Goal: Task Accomplishment & Management: Complete application form

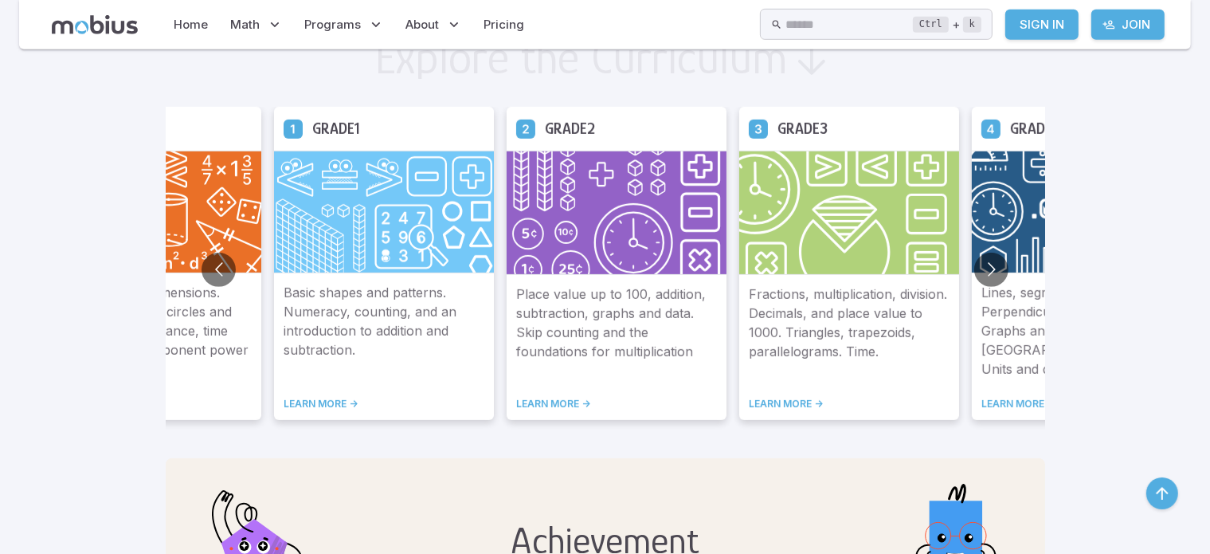
scroll to position [905, 0]
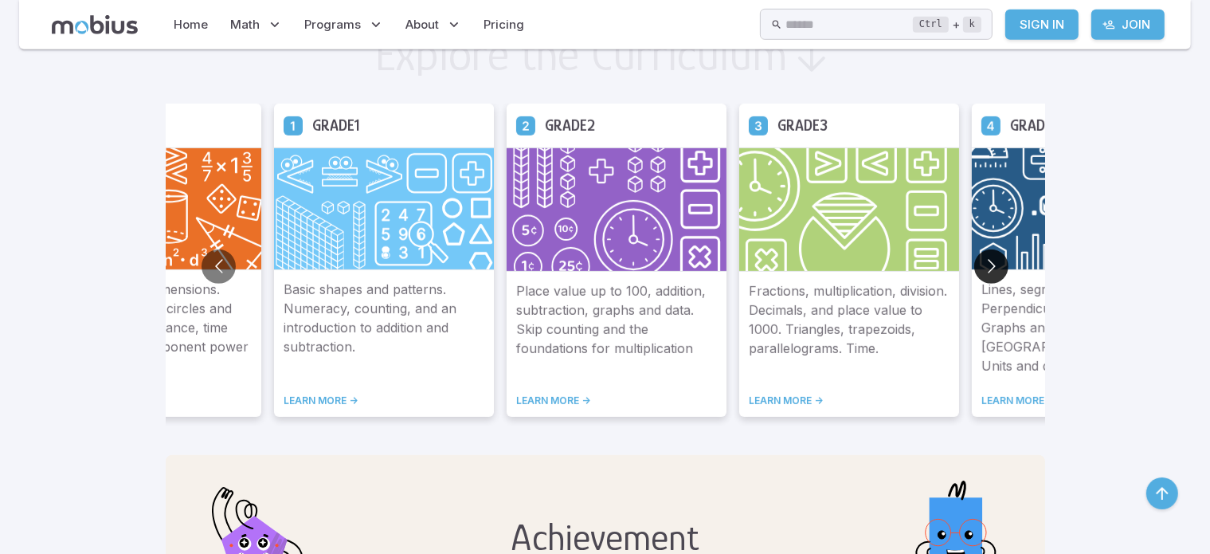
click at [974, 270] on button "Go to next slide" at bounding box center [991, 266] width 34 height 34
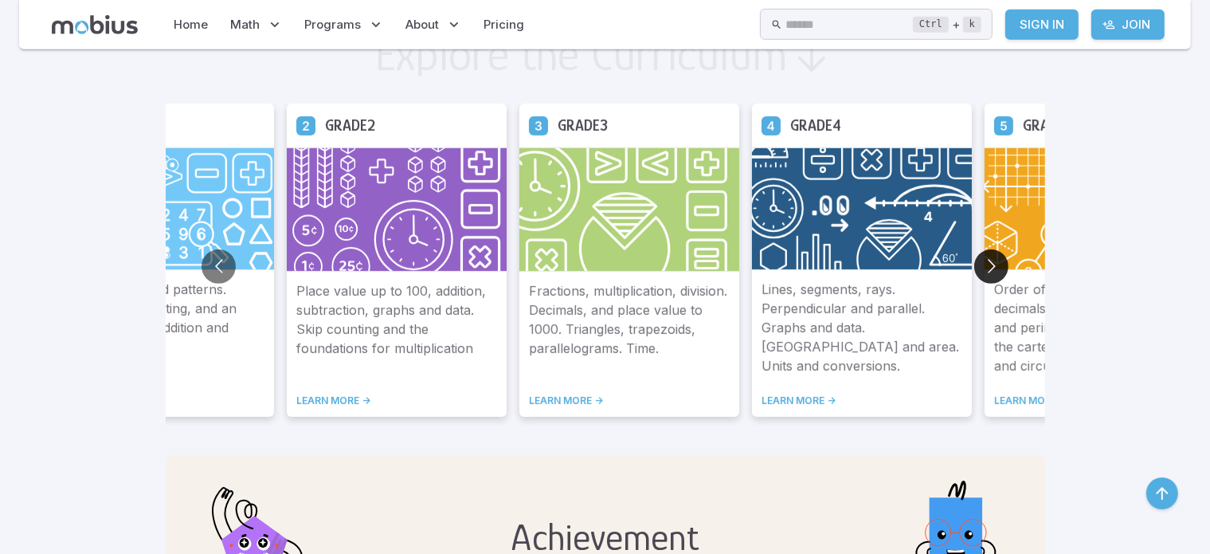
click at [974, 270] on button "Go to next slide" at bounding box center [991, 266] width 34 height 34
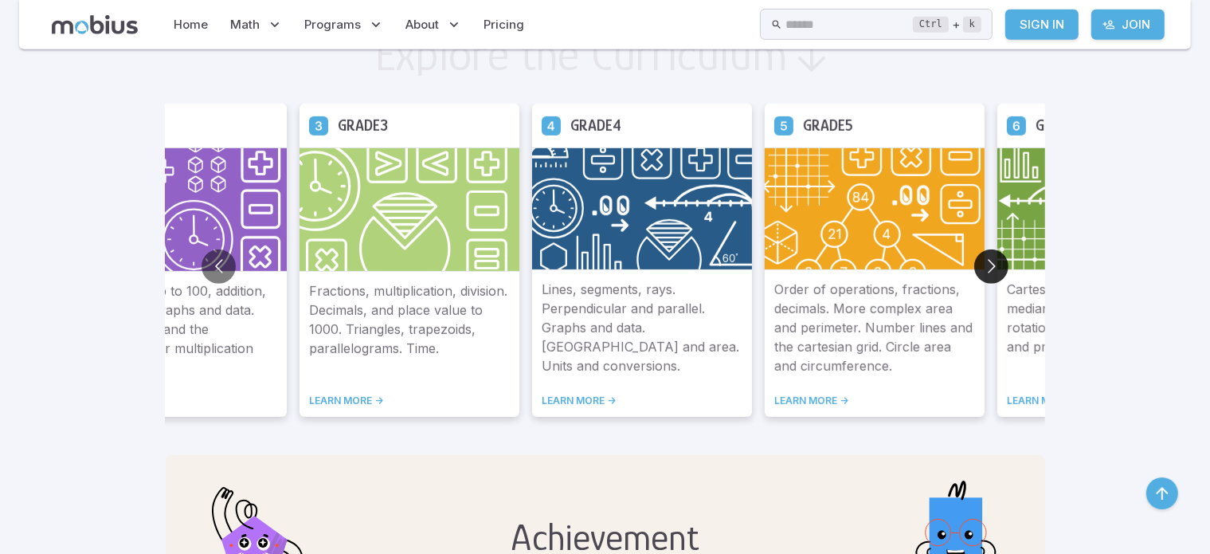
click at [974, 270] on button "Go to next slide" at bounding box center [991, 266] width 34 height 34
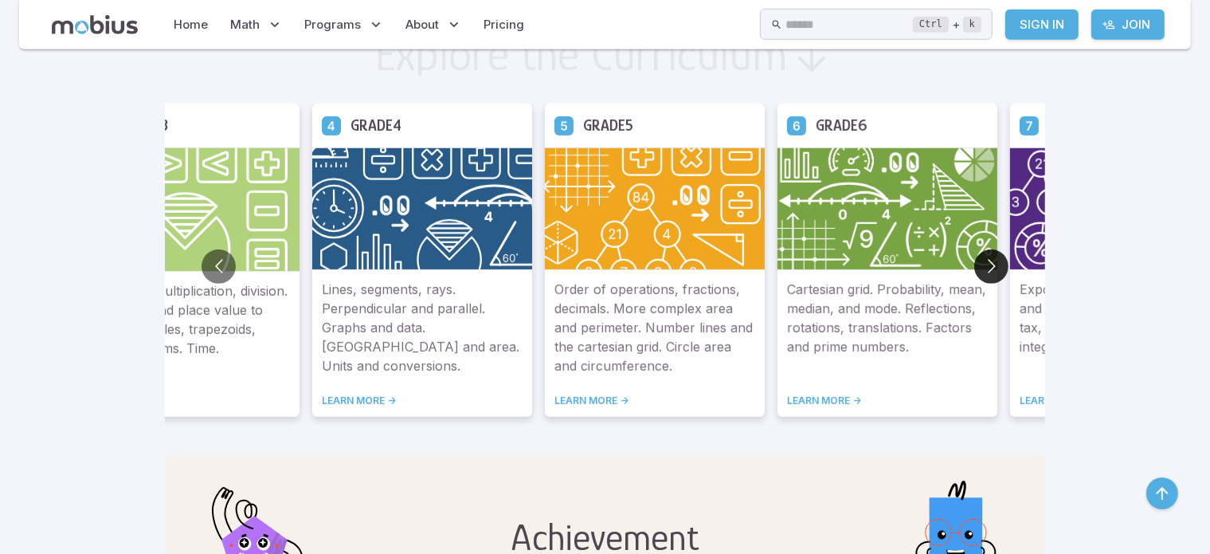
click at [974, 270] on button "Go to next slide" at bounding box center [991, 266] width 34 height 34
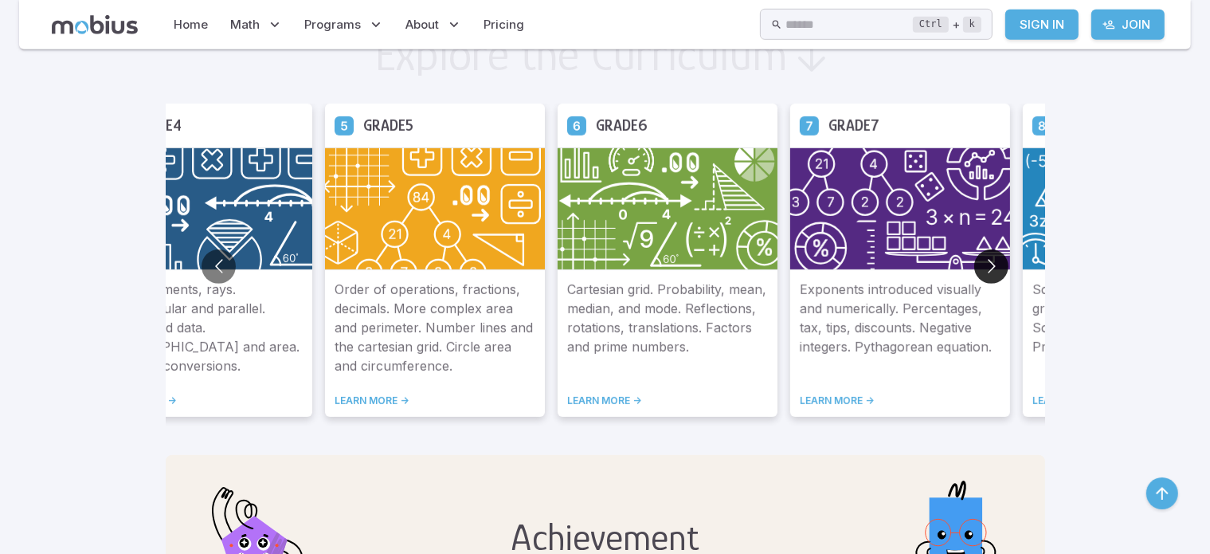
click at [974, 270] on button "Go to next slide" at bounding box center [991, 266] width 34 height 34
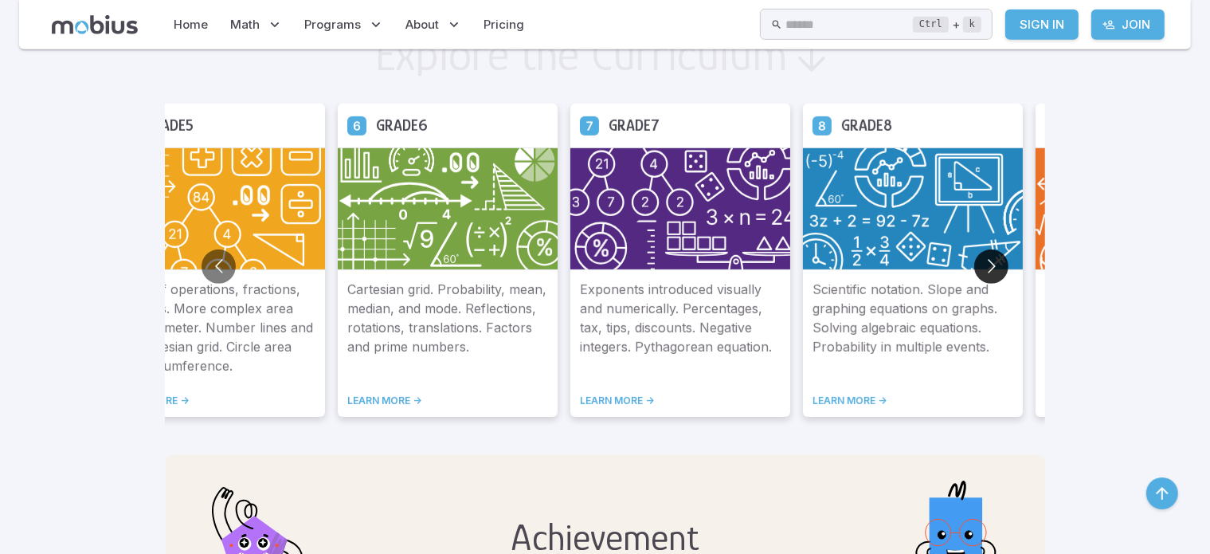
click at [974, 270] on button "Go to next slide" at bounding box center [991, 266] width 34 height 34
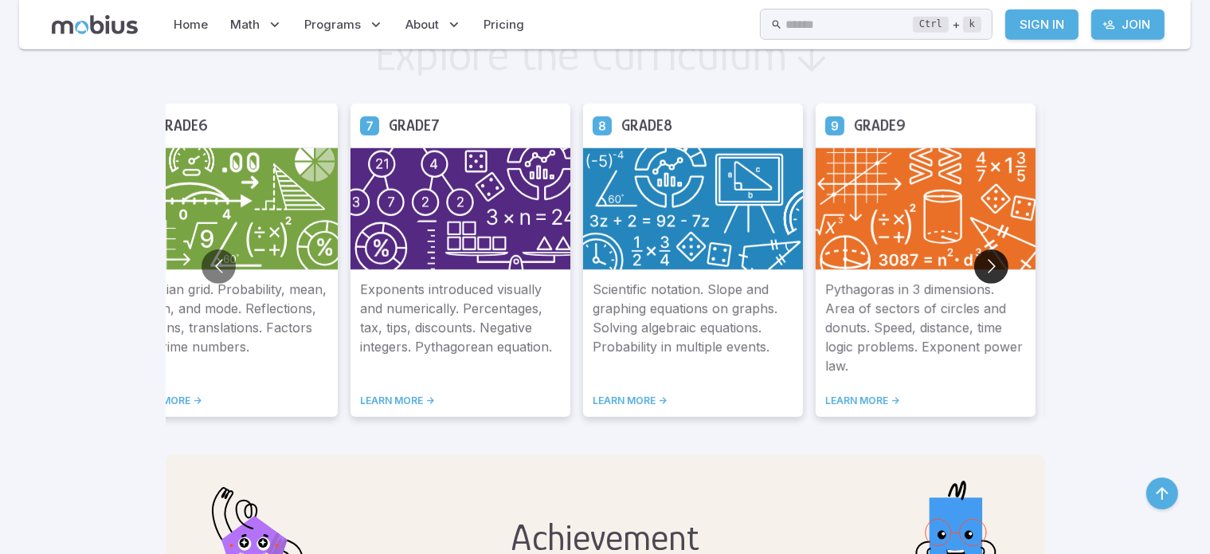
click at [974, 270] on button "Go to next slide" at bounding box center [991, 266] width 34 height 34
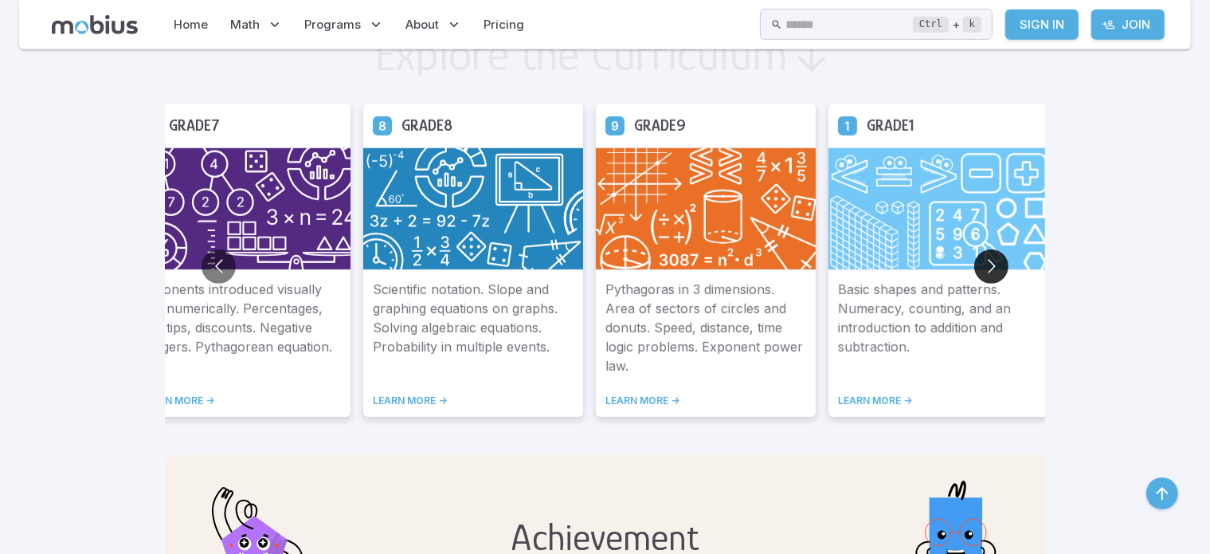
click at [974, 270] on button "Go to next slide" at bounding box center [991, 266] width 34 height 34
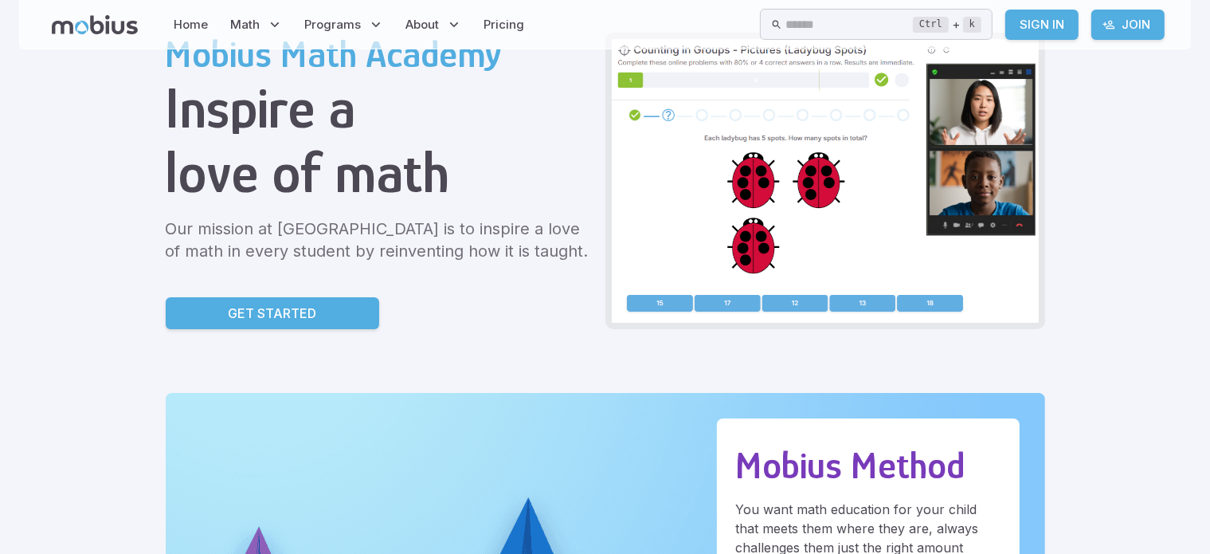
scroll to position [0, 0]
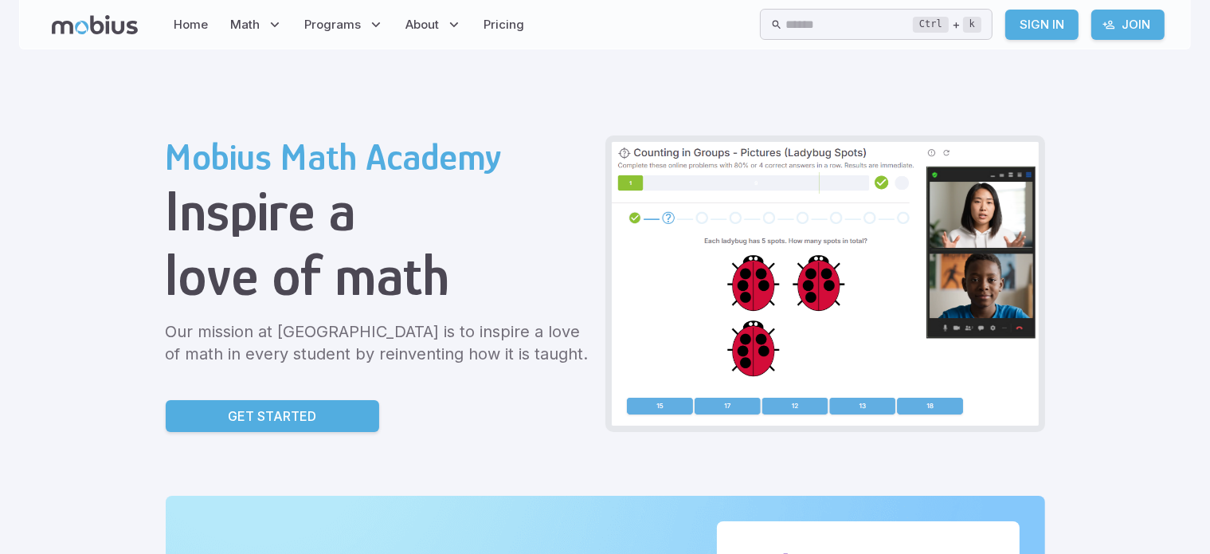
click at [192, 408] on link "Get Started" at bounding box center [273, 416] width 214 height 32
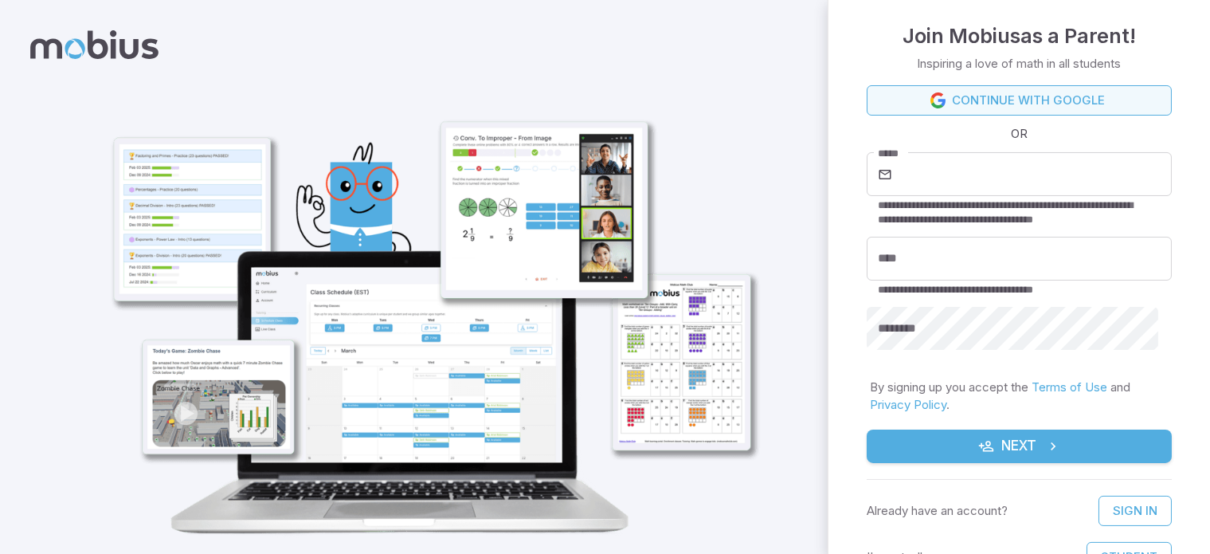
click at [1070, 100] on link "Continue with Google" at bounding box center [1019, 100] width 305 height 30
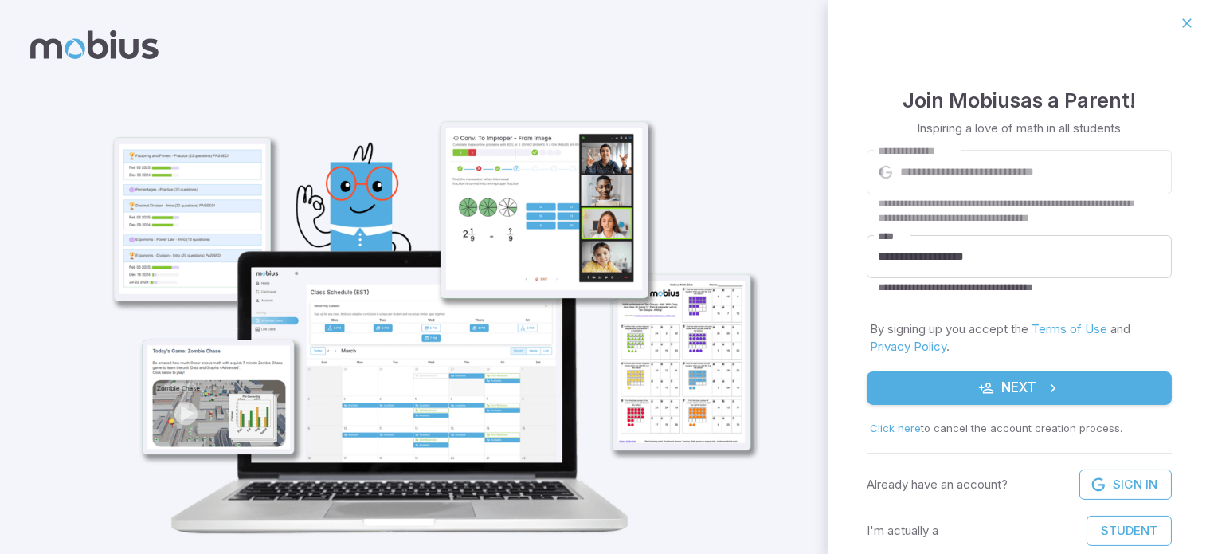
scroll to position [29, 0]
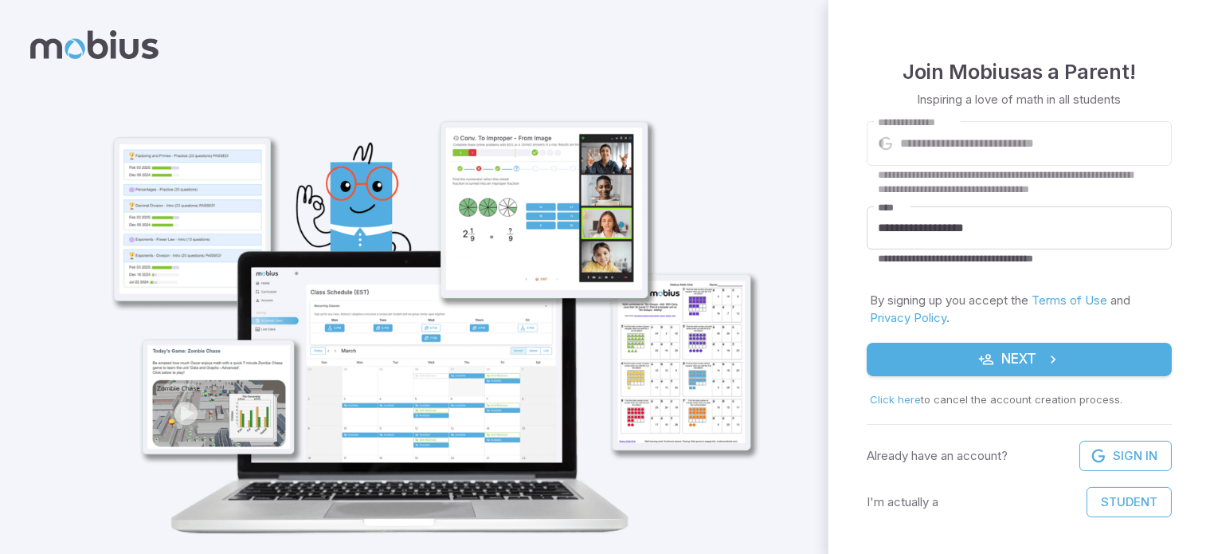
click at [1036, 365] on button "Next" at bounding box center [1019, 359] width 305 height 33
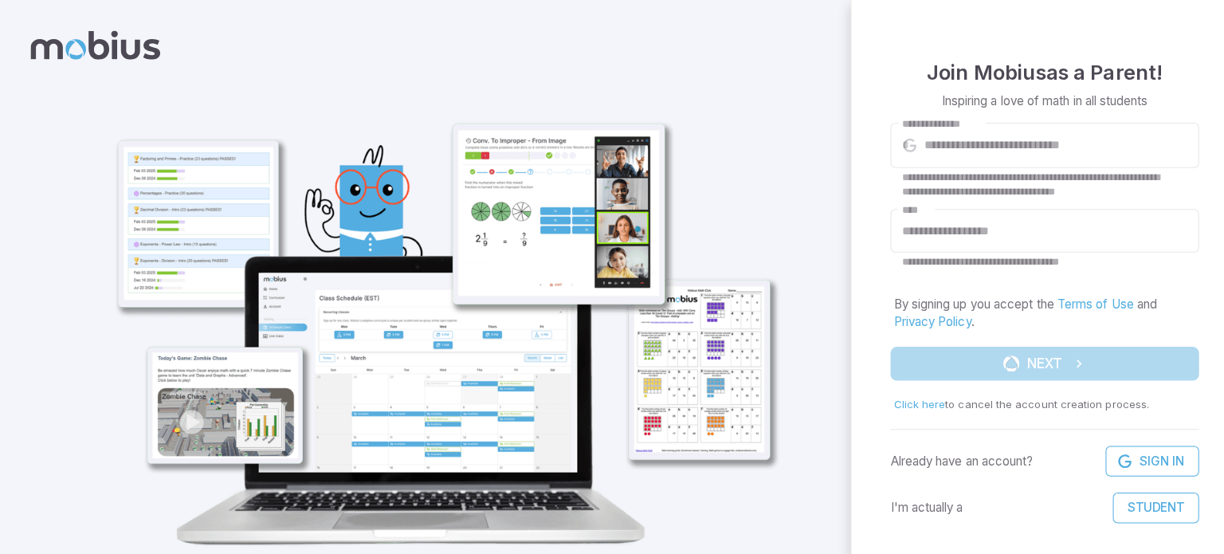
scroll to position [0, 0]
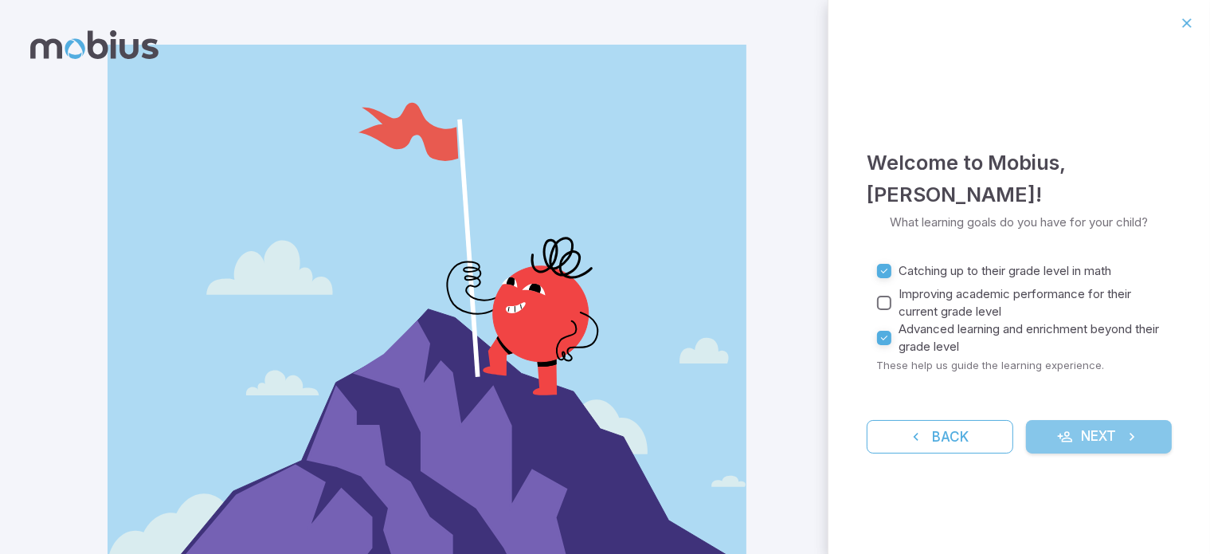
click at [1069, 438] on icon "submit" at bounding box center [1065, 437] width 16 height 16
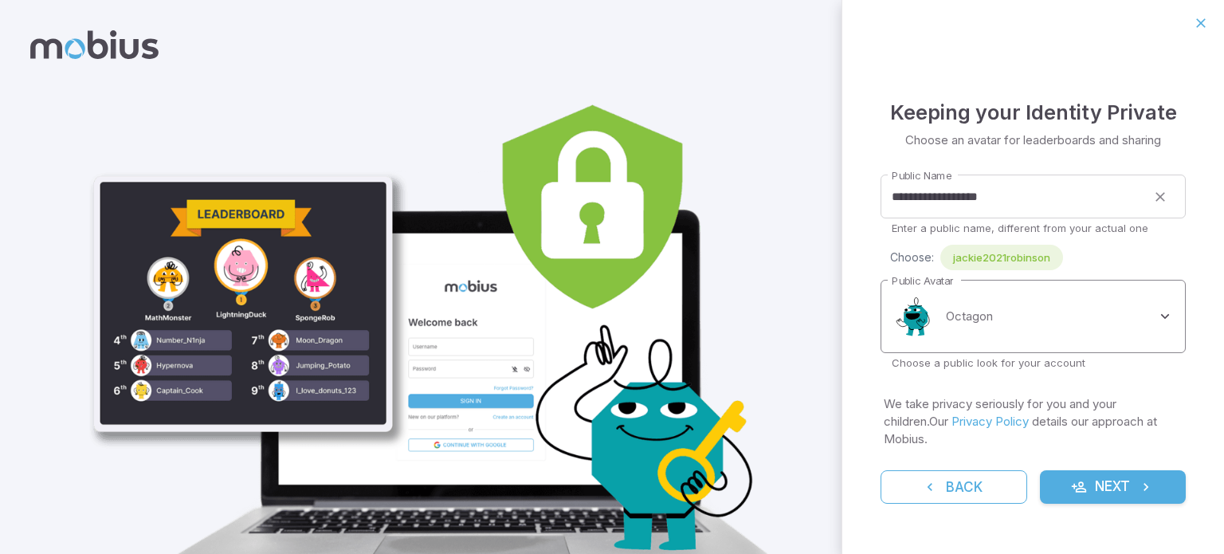
click at [1043, 323] on body "**********" at bounding box center [612, 320] width 1224 height 641
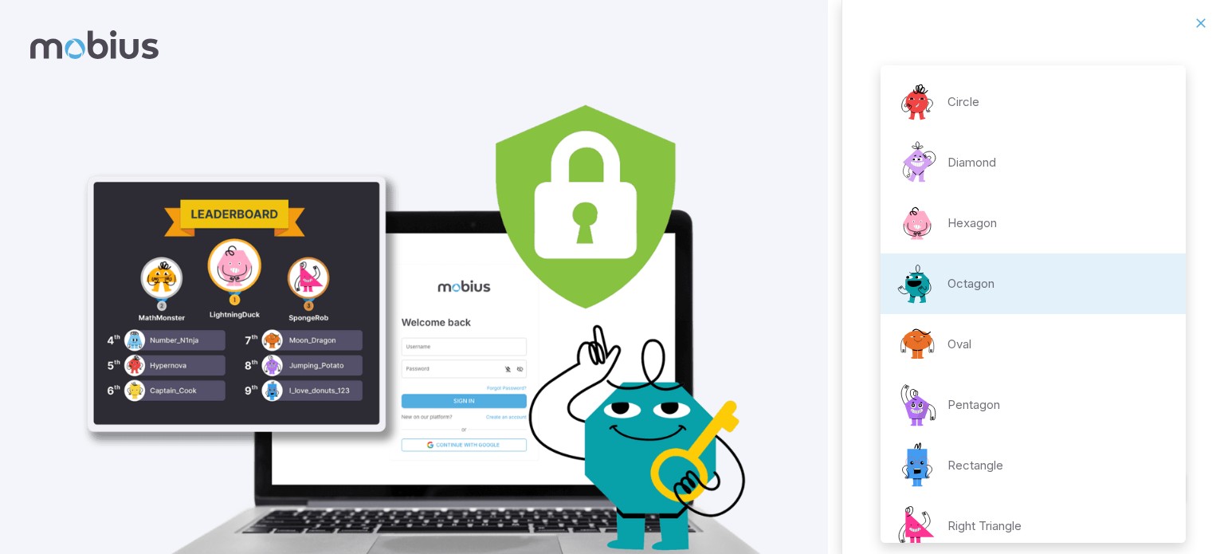
scroll to position [14, 0]
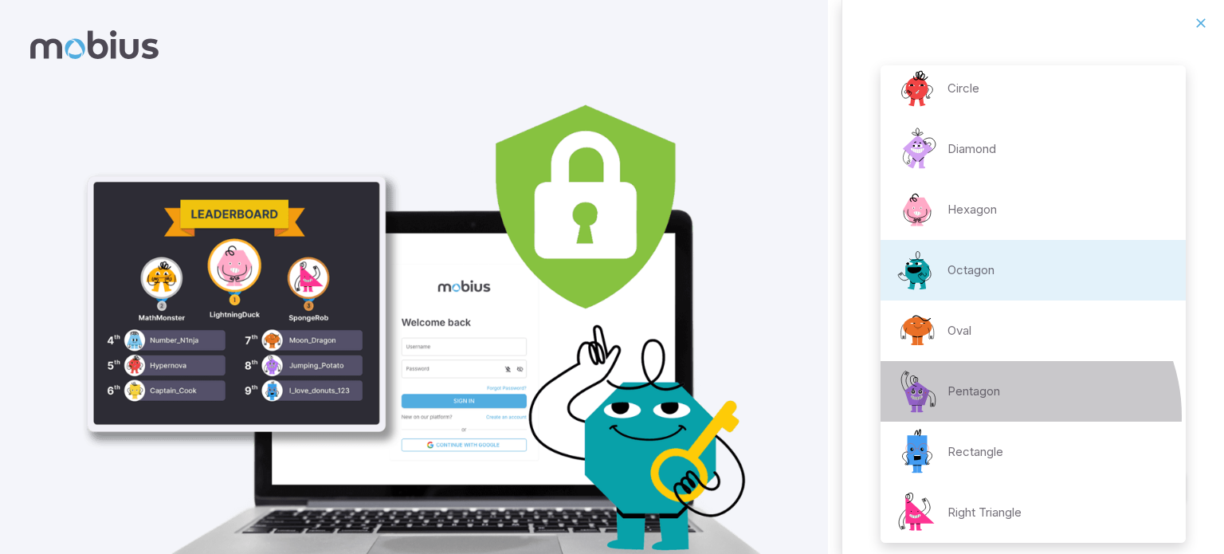
click at [1003, 415] on li "Pentagon" at bounding box center [1032, 391] width 305 height 61
type input "**********"
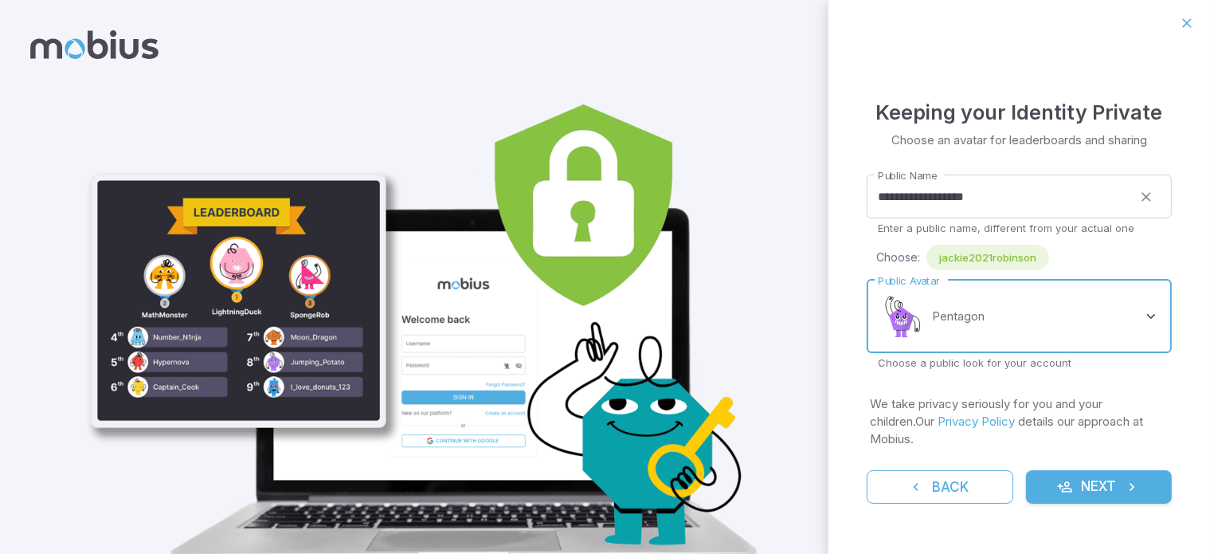
click at [1130, 493] on button "Next" at bounding box center [1099, 486] width 147 height 33
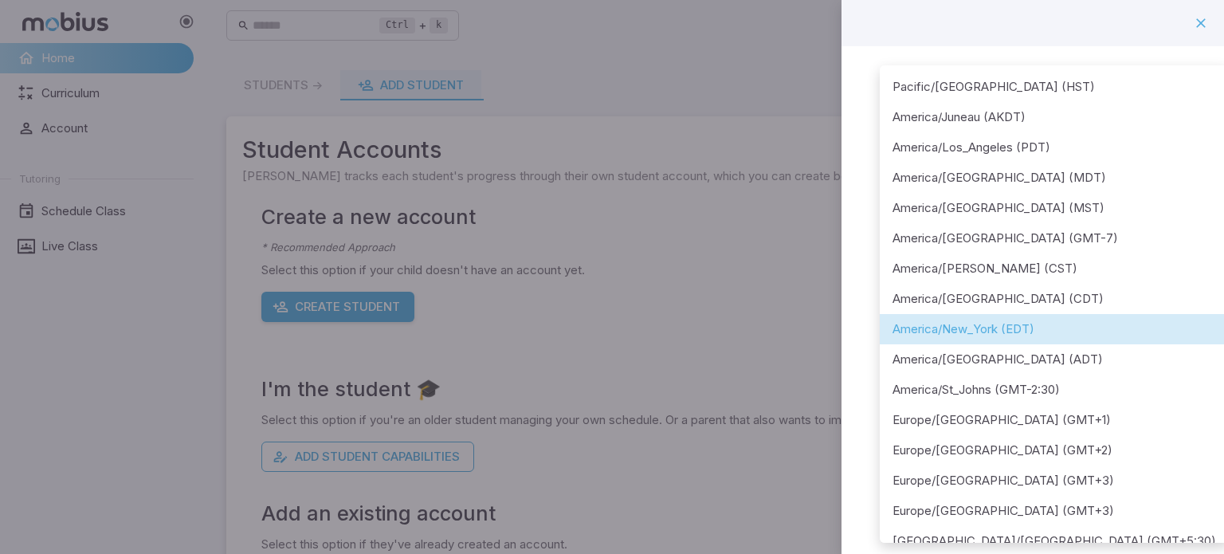
click at [1072, 200] on body "**********" at bounding box center [612, 315] width 1224 height 631
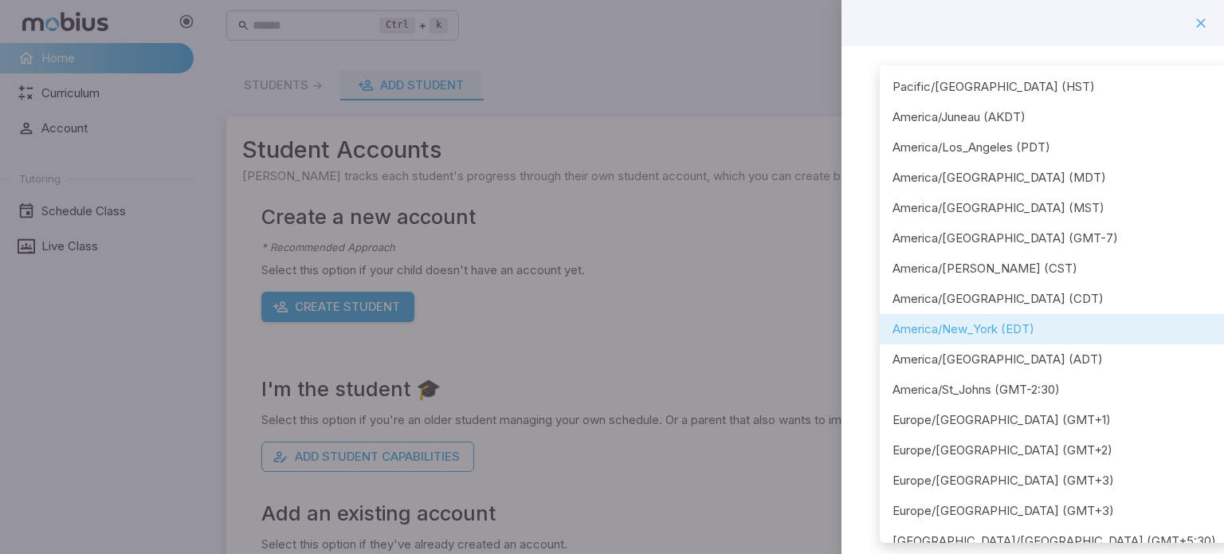
click at [1201, 166] on div at bounding box center [612, 277] width 1224 height 554
click at [1078, 198] on body "**********" at bounding box center [612, 315] width 1224 height 631
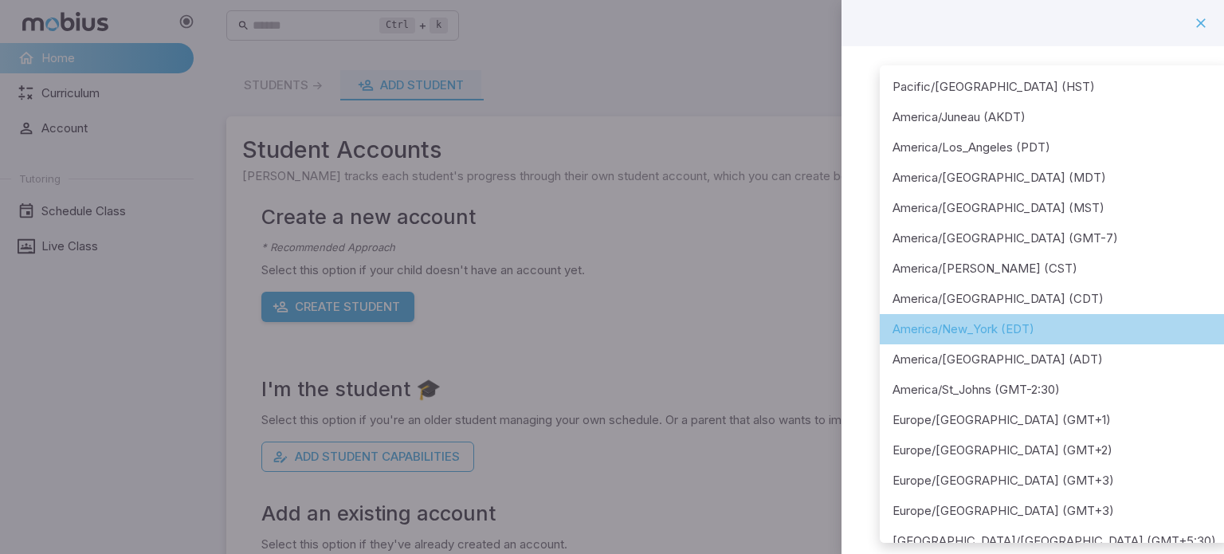
click at [1055, 329] on li "America/New_York (EDT)" at bounding box center [1054, 329] width 349 height 30
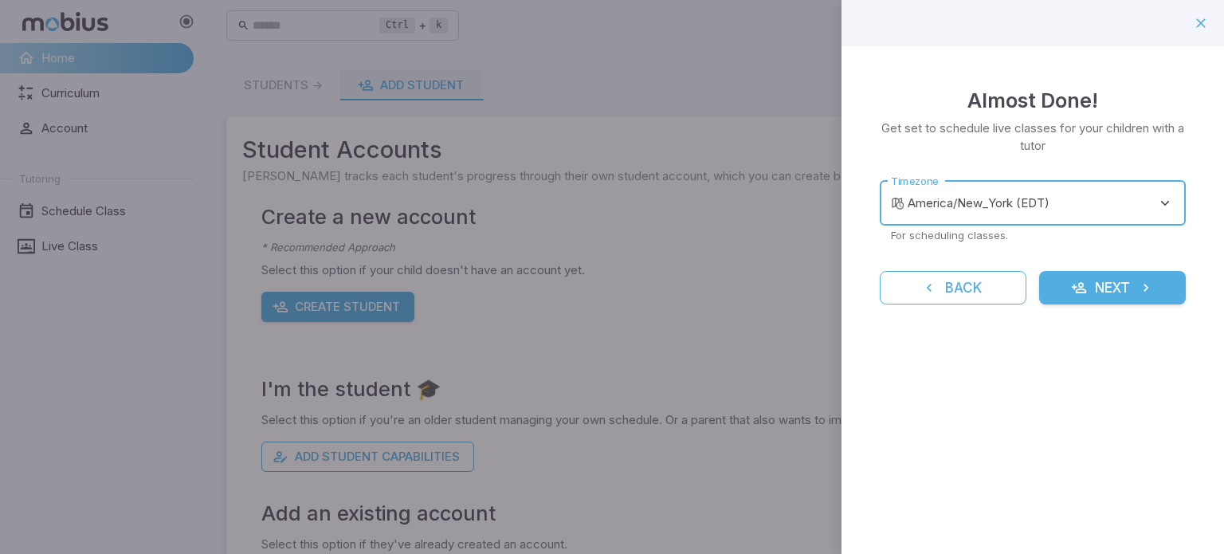
click at [1104, 299] on button "Next" at bounding box center [1112, 287] width 147 height 33
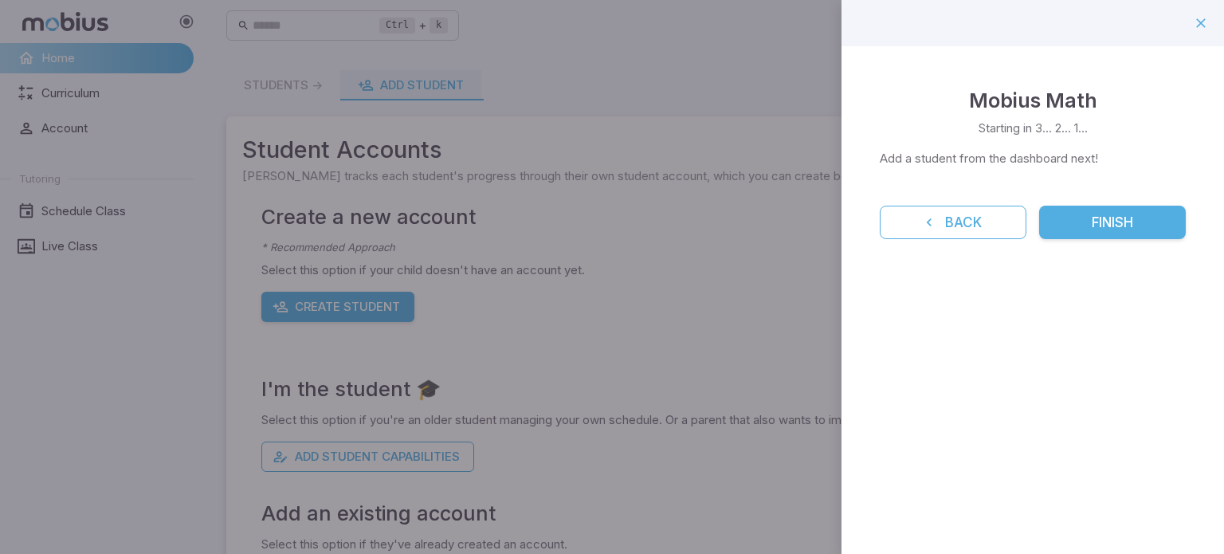
click at [1103, 230] on button "Finish" at bounding box center [1112, 222] width 147 height 33
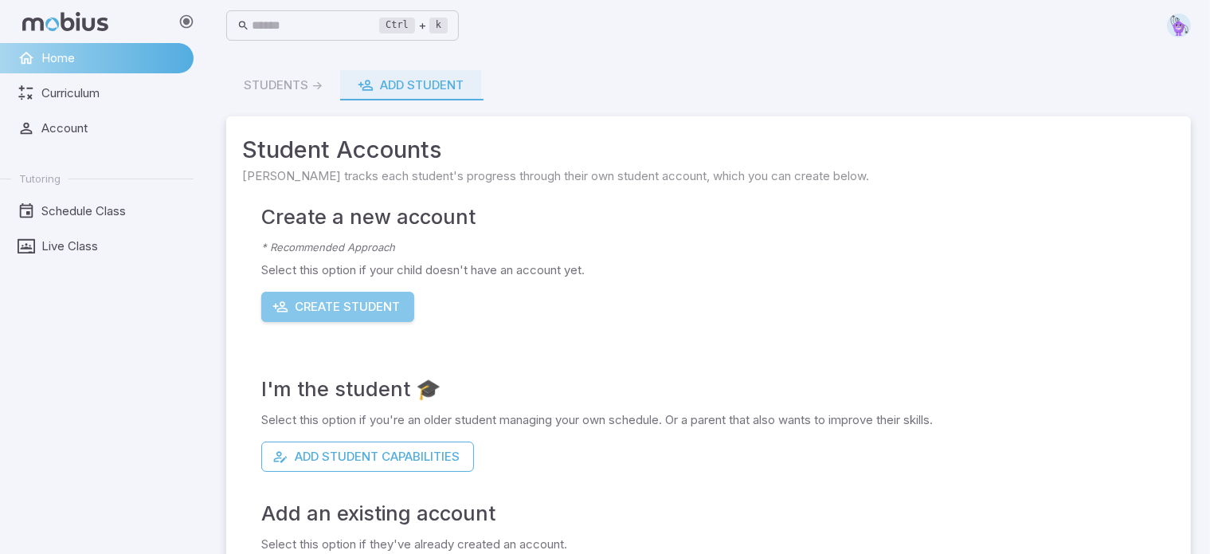
click at [386, 305] on button "Create Student" at bounding box center [337, 307] width 153 height 30
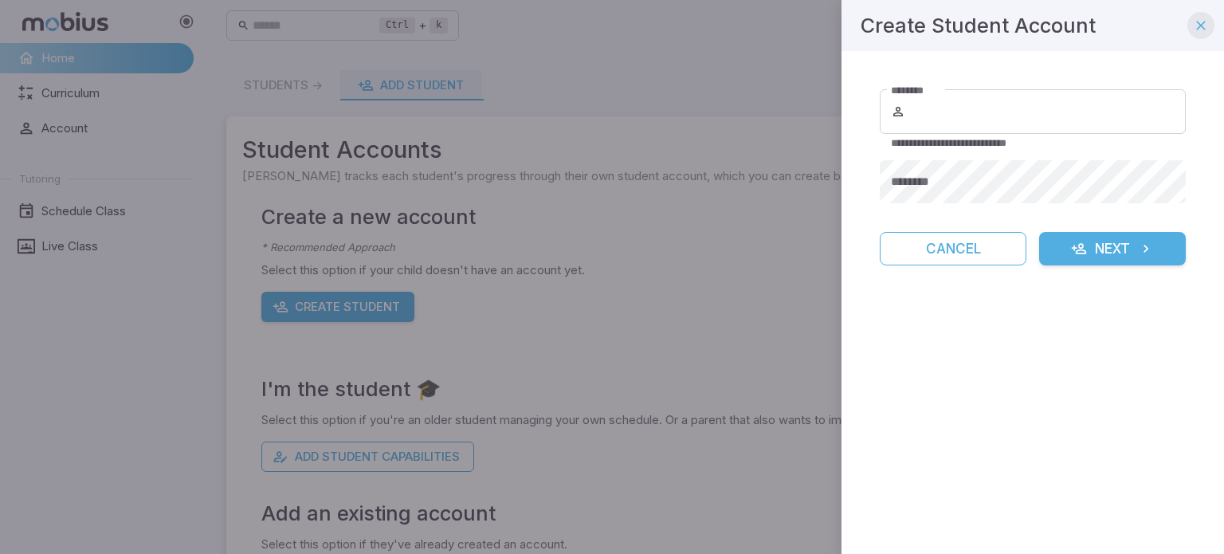
click at [1211, 22] on button "button" at bounding box center [1200, 25] width 27 height 27
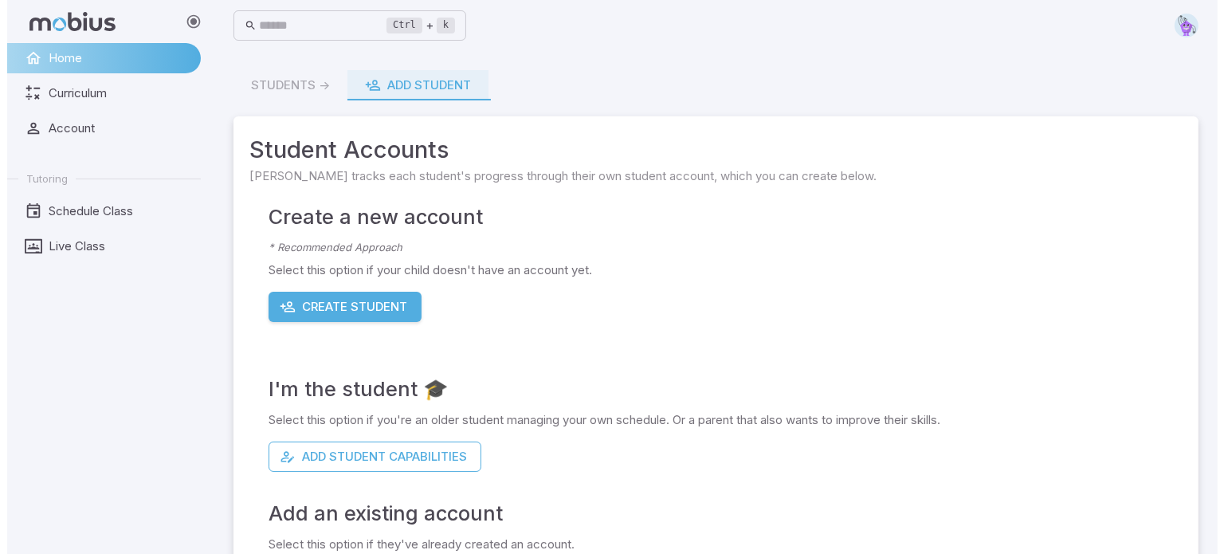
scroll to position [76, 0]
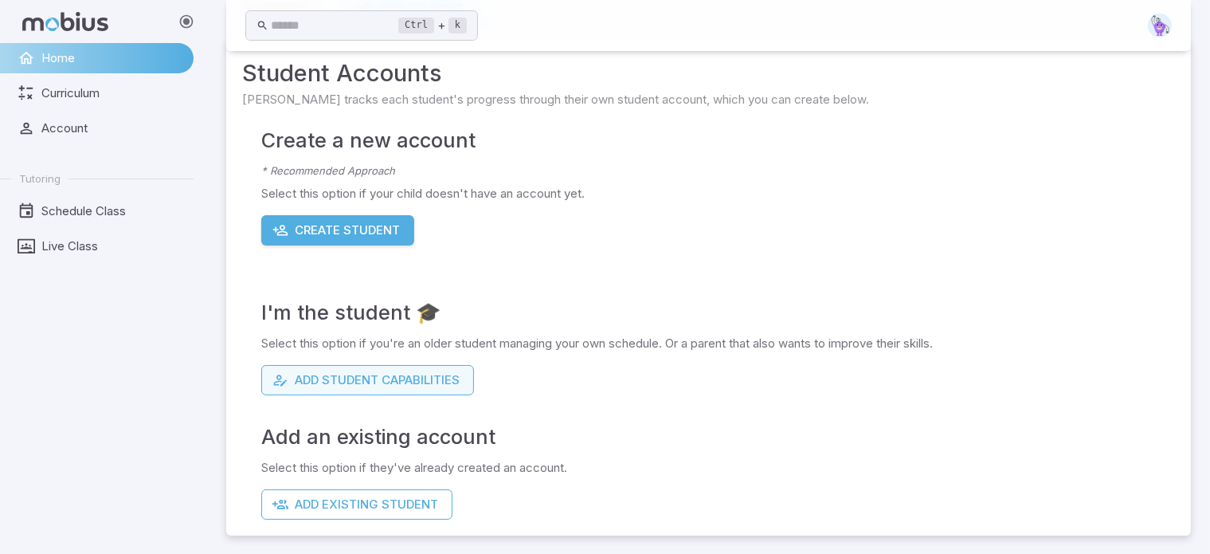
click at [327, 381] on button "Add Student Capabilities" at bounding box center [367, 380] width 213 height 30
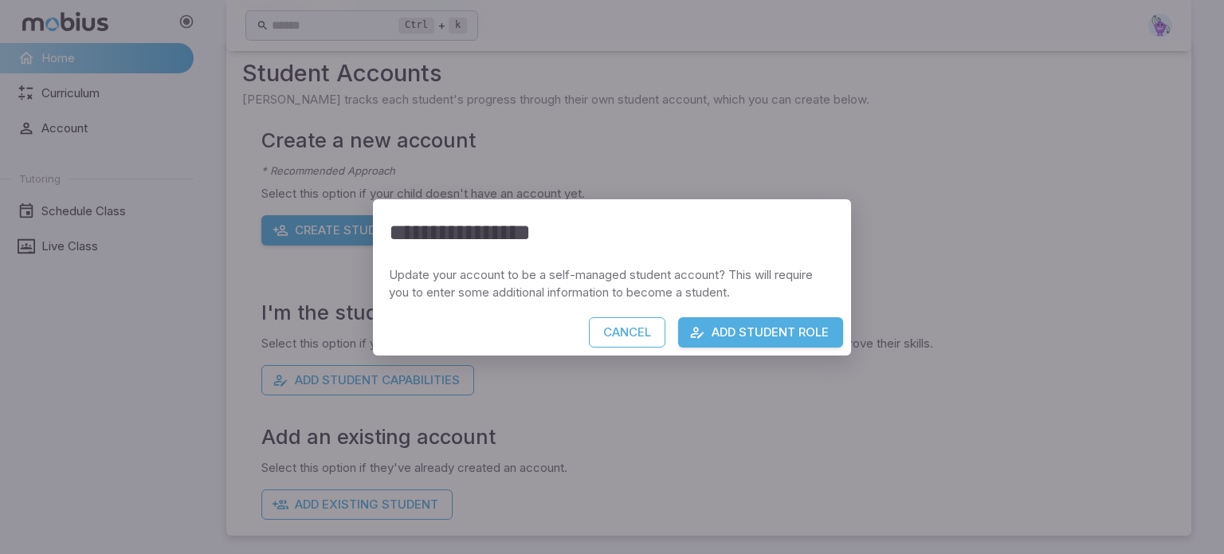
click at [780, 328] on button "Add Student Role" at bounding box center [760, 332] width 165 height 30
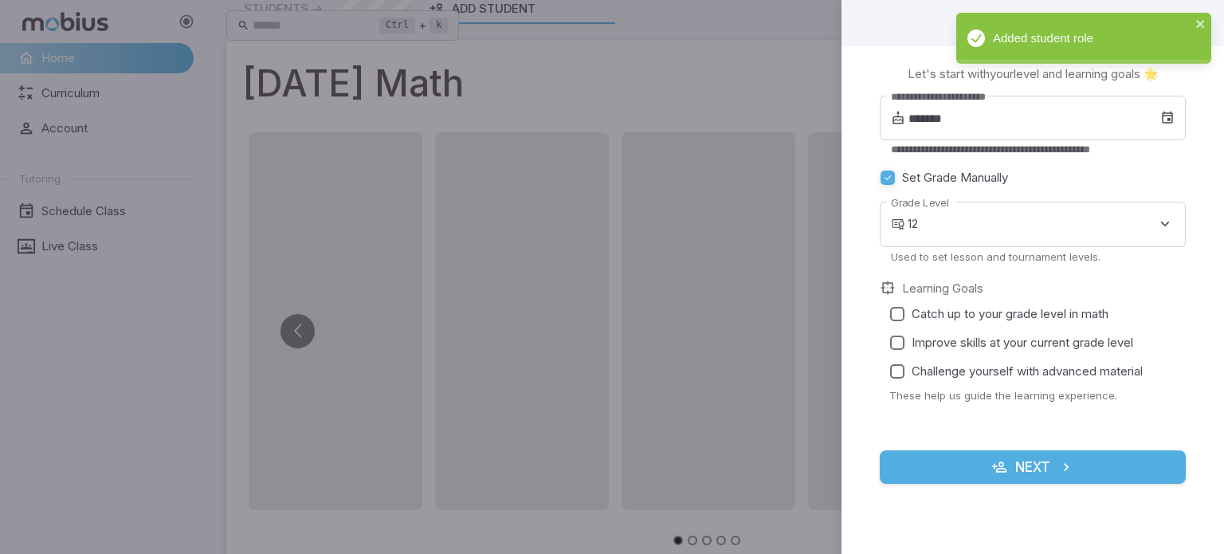
scroll to position [0, 0]
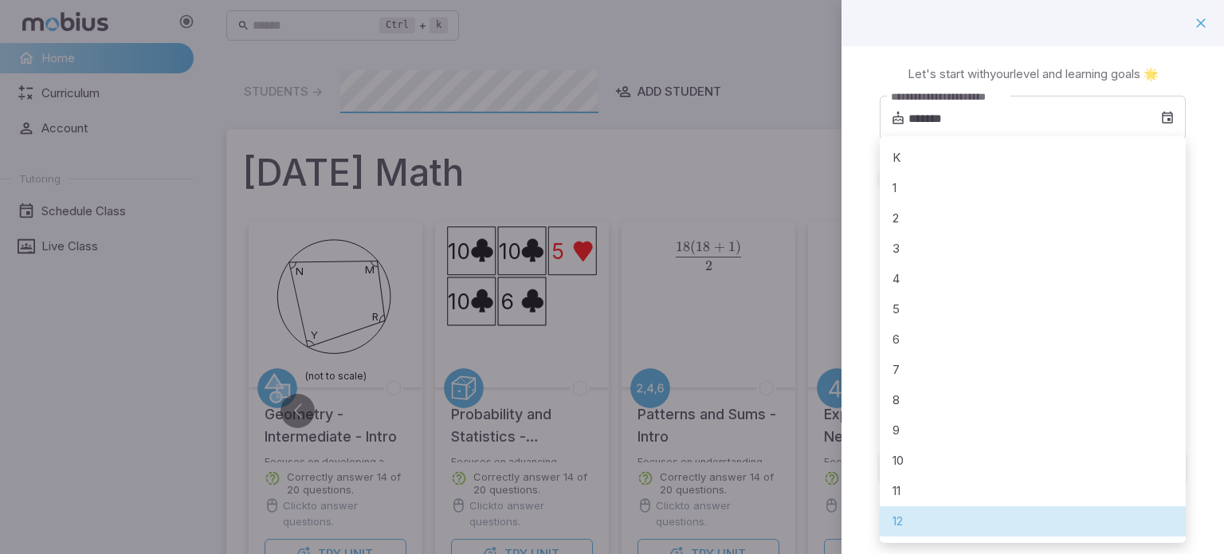
click at [969, 523] on li "12" at bounding box center [1033, 521] width 306 height 30
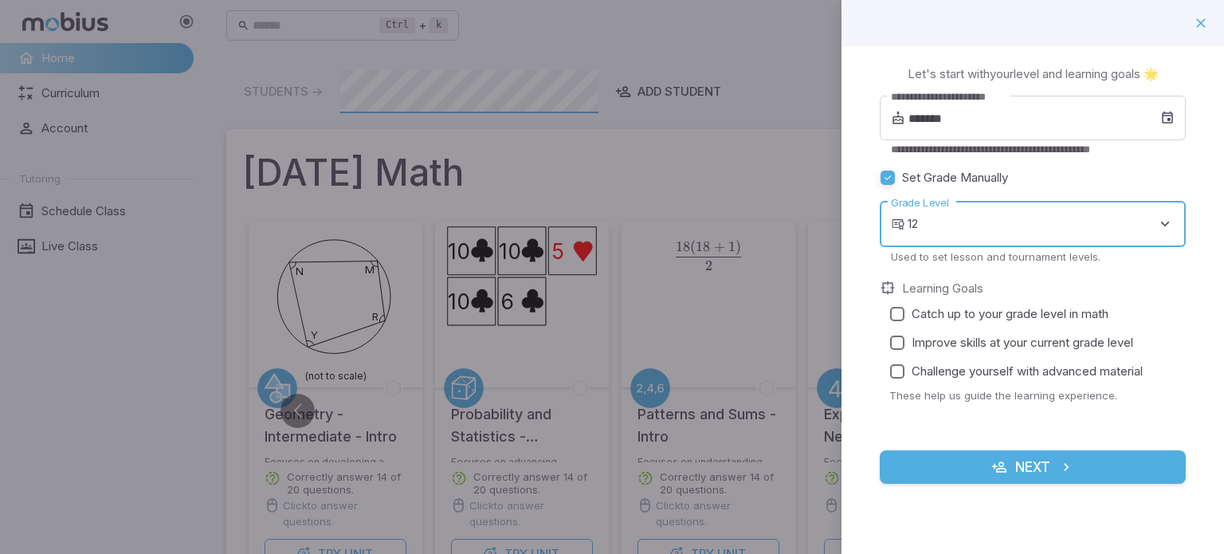
click at [1028, 310] on span "Catch up to your grade level in math" at bounding box center [1009, 314] width 197 height 18
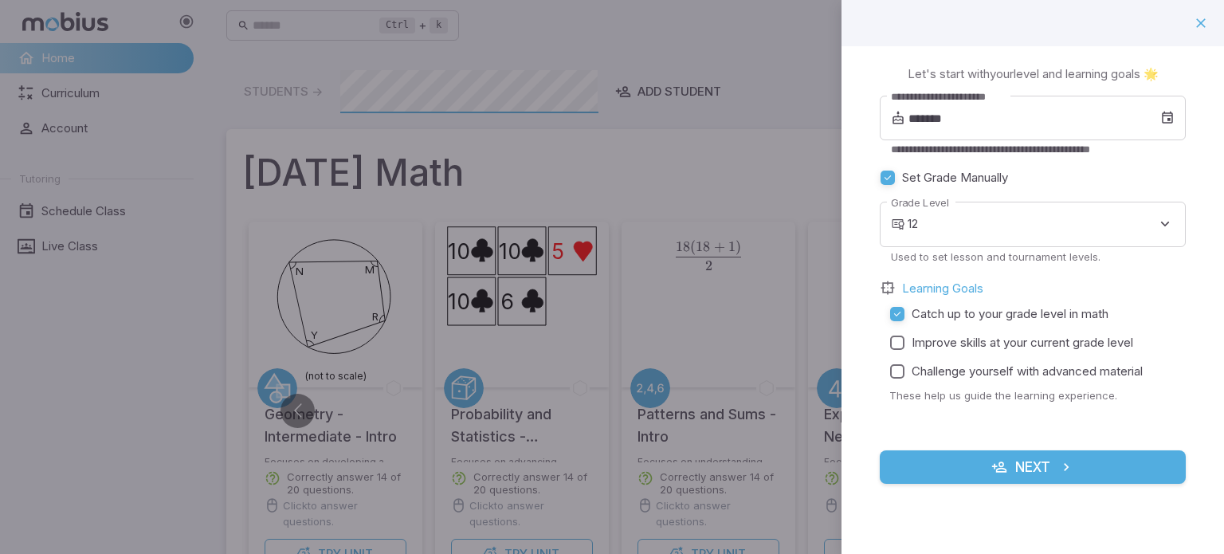
click at [1036, 340] on span "Improve skills at your current grade level" at bounding box center [1021, 343] width 221 height 18
click at [1041, 369] on span "Challenge yourself with advanced material" at bounding box center [1026, 371] width 231 height 18
click at [1068, 464] on icon "submit" at bounding box center [1066, 467] width 16 height 16
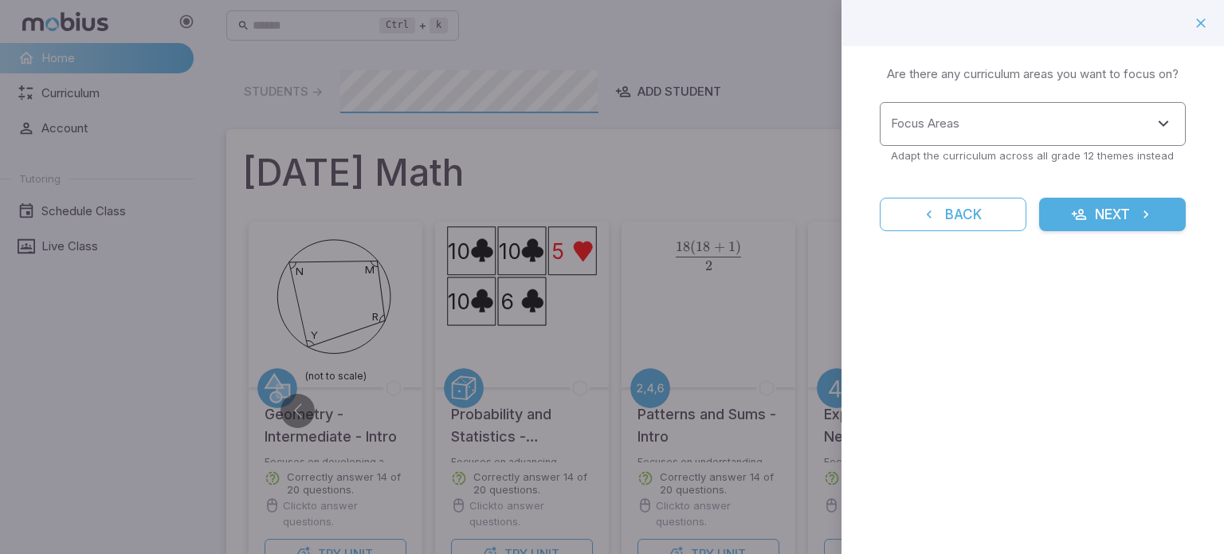
click at [1126, 130] on input "Focus Areas" at bounding box center [1021, 123] width 268 height 29
click at [1084, 448] on div "Learning Focus 🔎 Are there any curriculum areas you want to focus on? Focus Are…" at bounding box center [1032, 277] width 382 height 554
click at [1107, 108] on div "Focus Areas" at bounding box center [1033, 124] width 306 height 44
click at [1115, 106] on div "Focus Areas" at bounding box center [1033, 124] width 306 height 44
click at [1140, 219] on icon "submit" at bounding box center [1146, 214] width 16 height 16
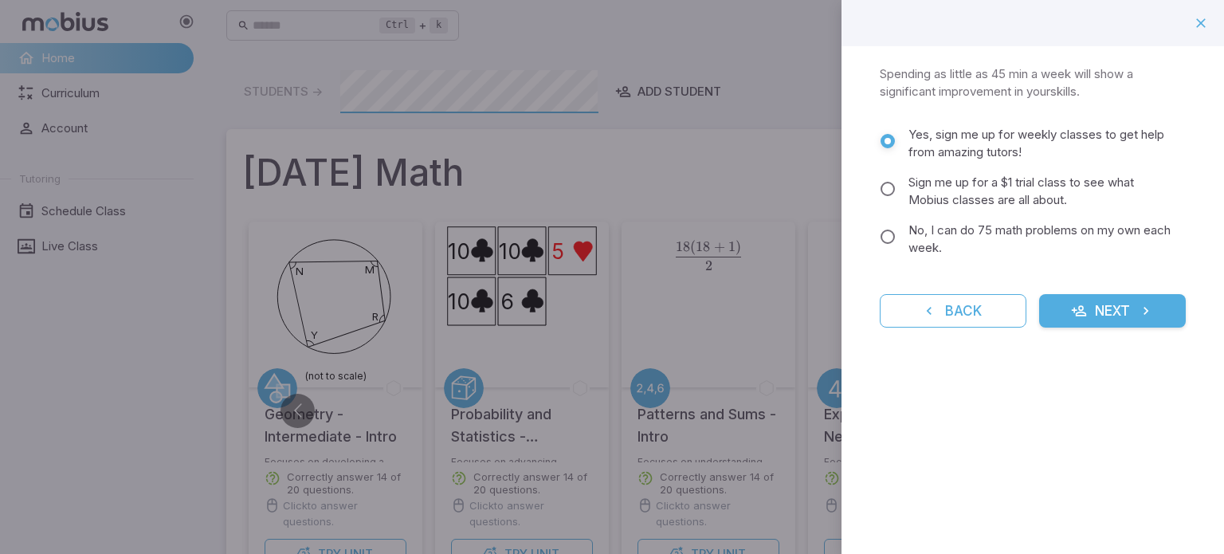
click at [1036, 229] on span "No, I can do 75 math problems on my own each week." at bounding box center [1040, 238] width 264 height 35
click at [1023, 139] on span "Yes, sign me up for weekly classes to get help from amazing tutors!" at bounding box center [1040, 143] width 264 height 35
click at [1094, 318] on button "Next" at bounding box center [1112, 310] width 147 height 33
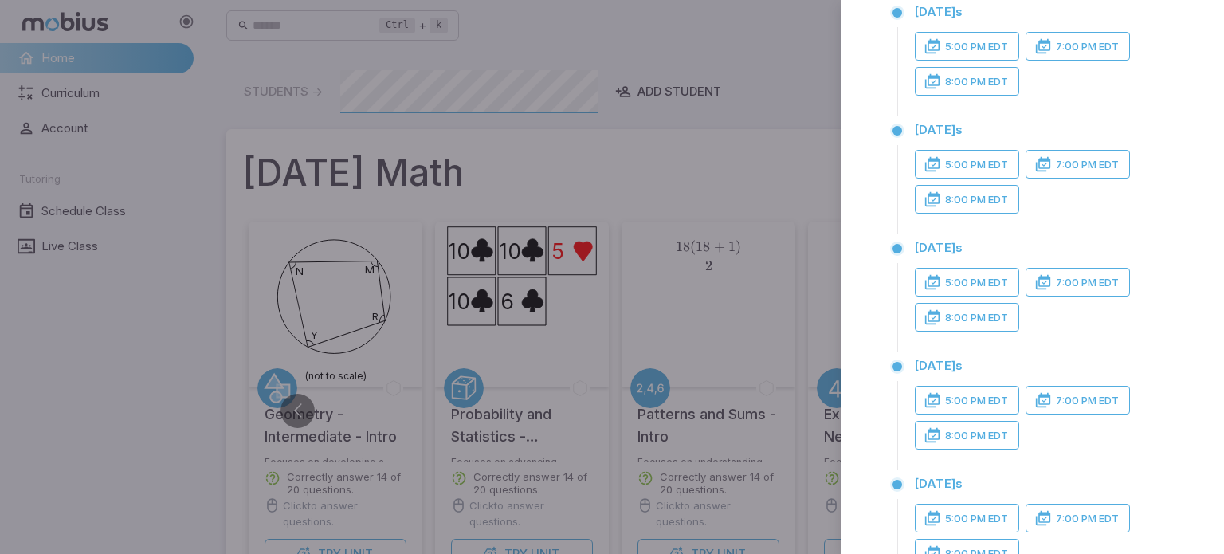
scroll to position [276, 0]
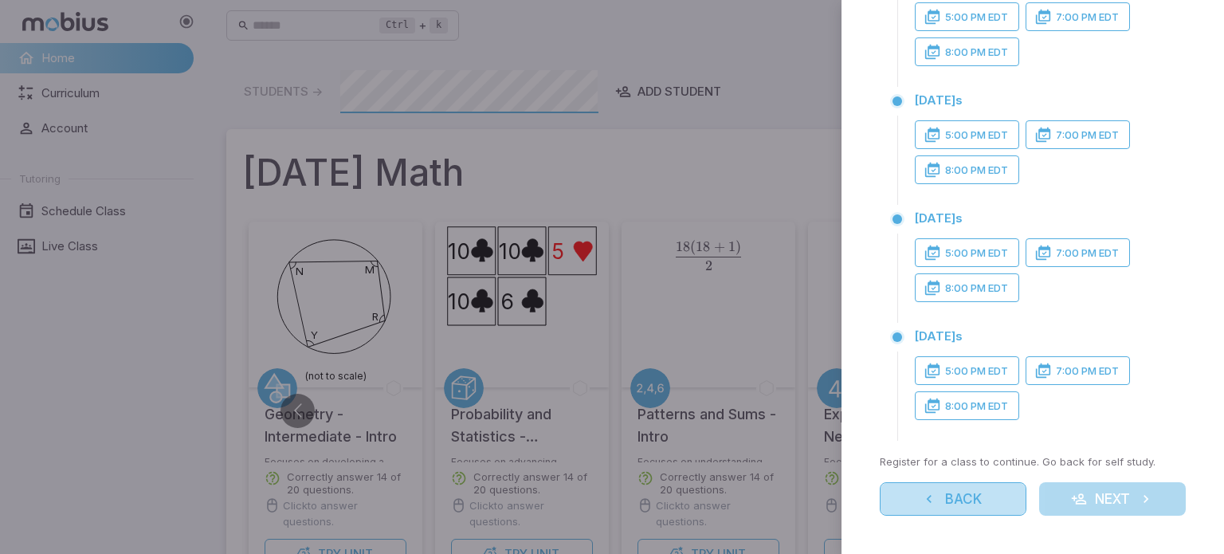
click at [981, 492] on button "Back" at bounding box center [953, 498] width 147 height 33
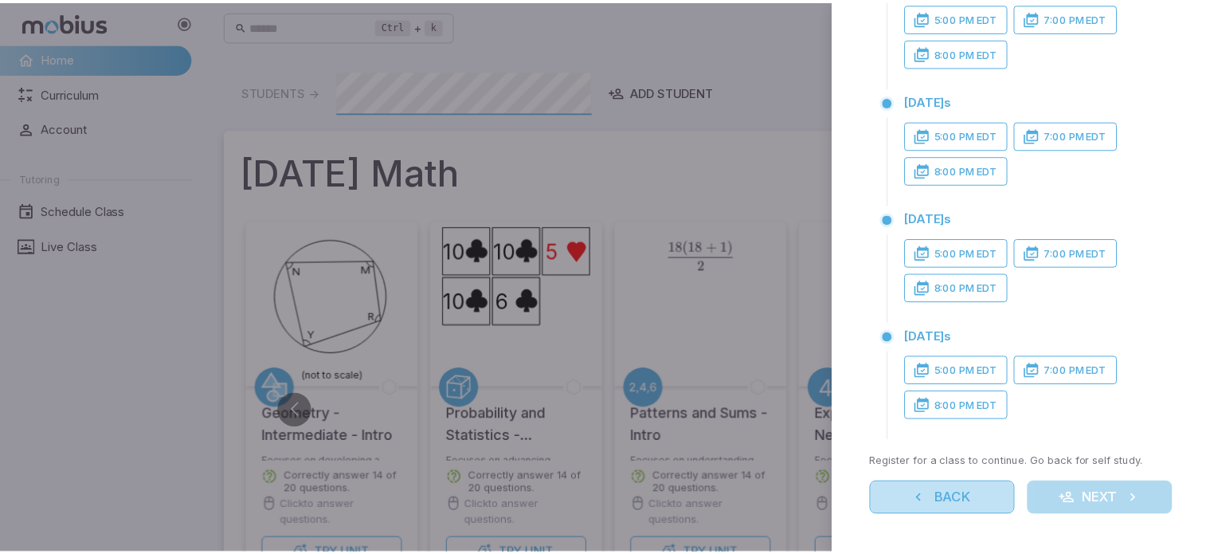
scroll to position [0, 0]
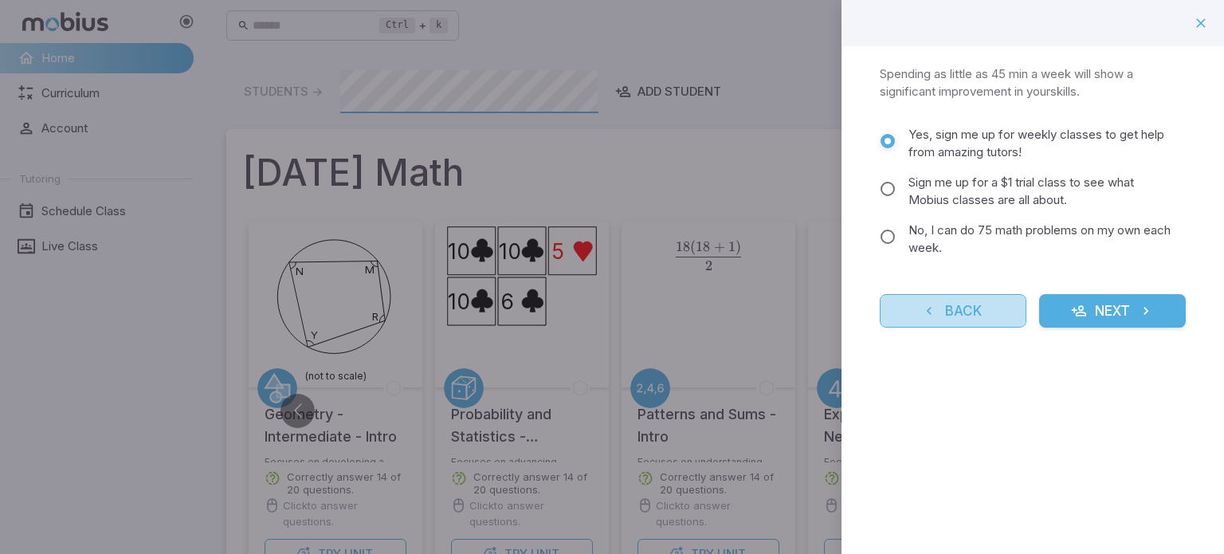
click at [990, 316] on button "Back" at bounding box center [953, 310] width 147 height 33
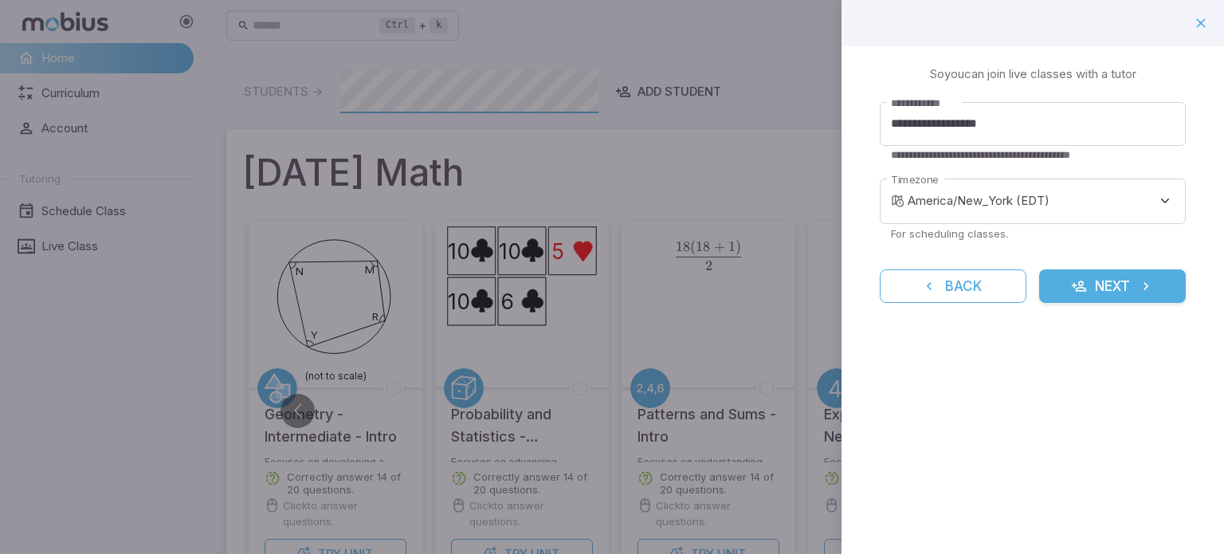
click at [1110, 285] on button "Next" at bounding box center [1112, 285] width 147 height 33
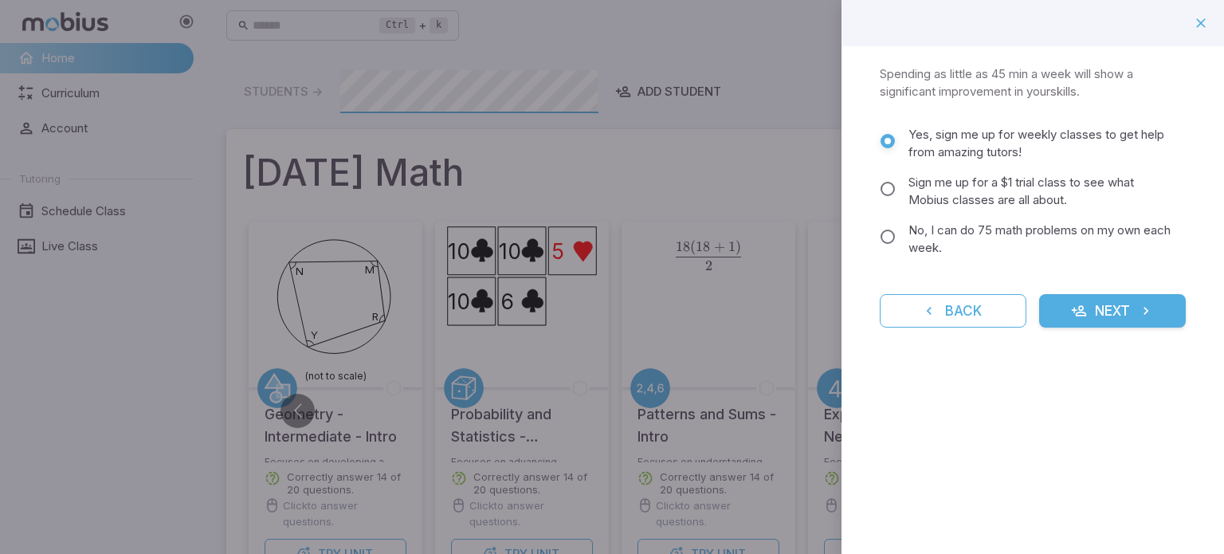
click at [1017, 229] on span "No, I can do 75 math problems on my own each week." at bounding box center [1040, 238] width 264 height 35
click at [1097, 315] on button "Next" at bounding box center [1112, 310] width 147 height 33
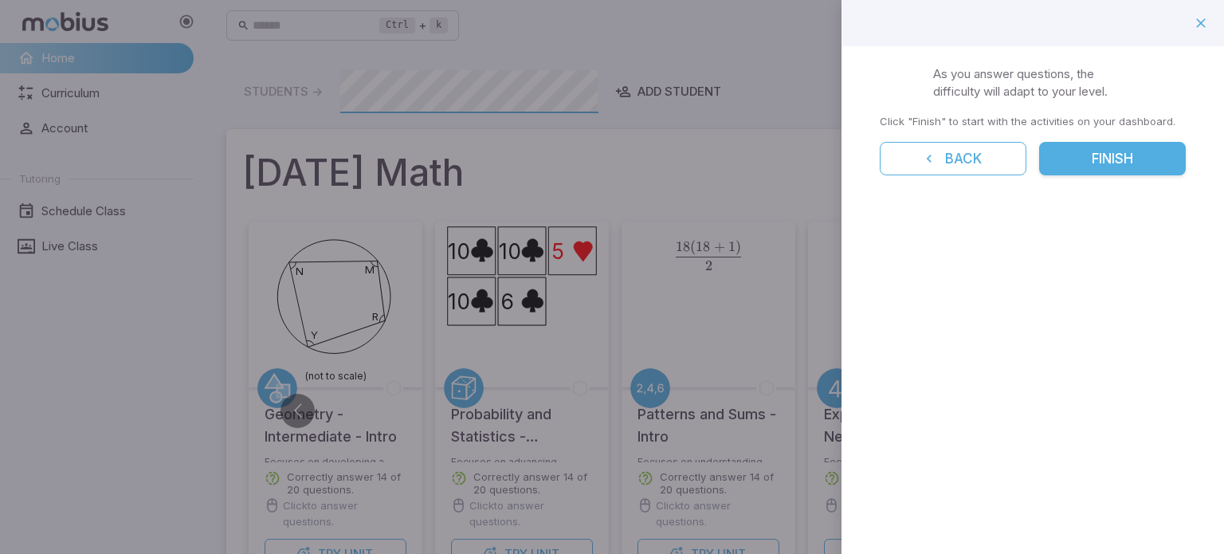
click at [1103, 159] on button "Finish" at bounding box center [1112, 158] width 147 height 33
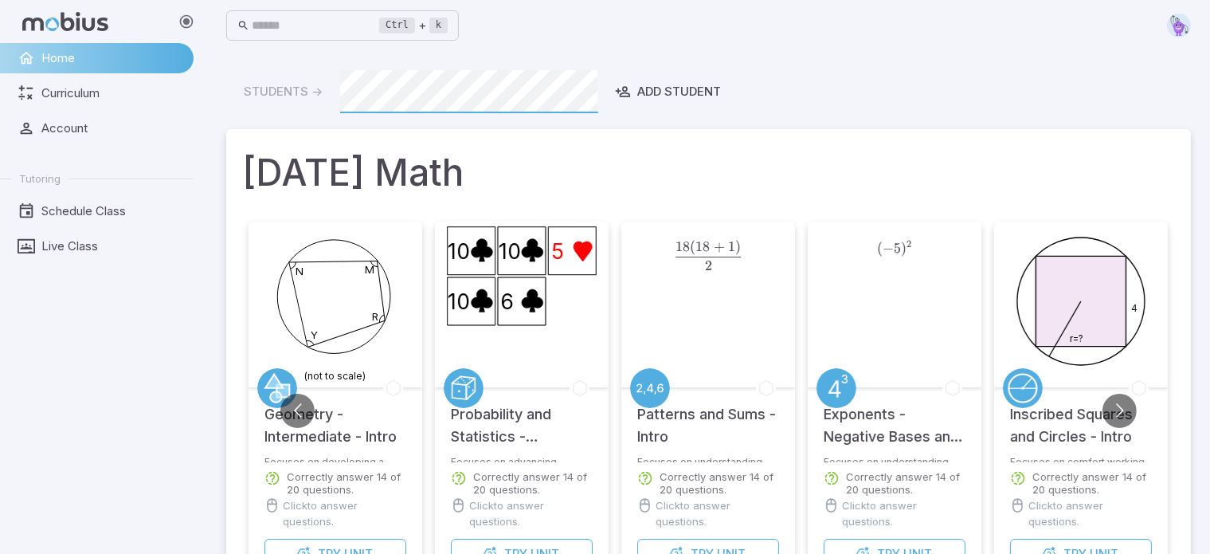
click at [809, 173] on h1 "Today's Math" at bounding box center [708, 172] width 933 height 54
click at [68, 98] on span "Curriculum" at bounding box center [111, 93] width 141 height 18
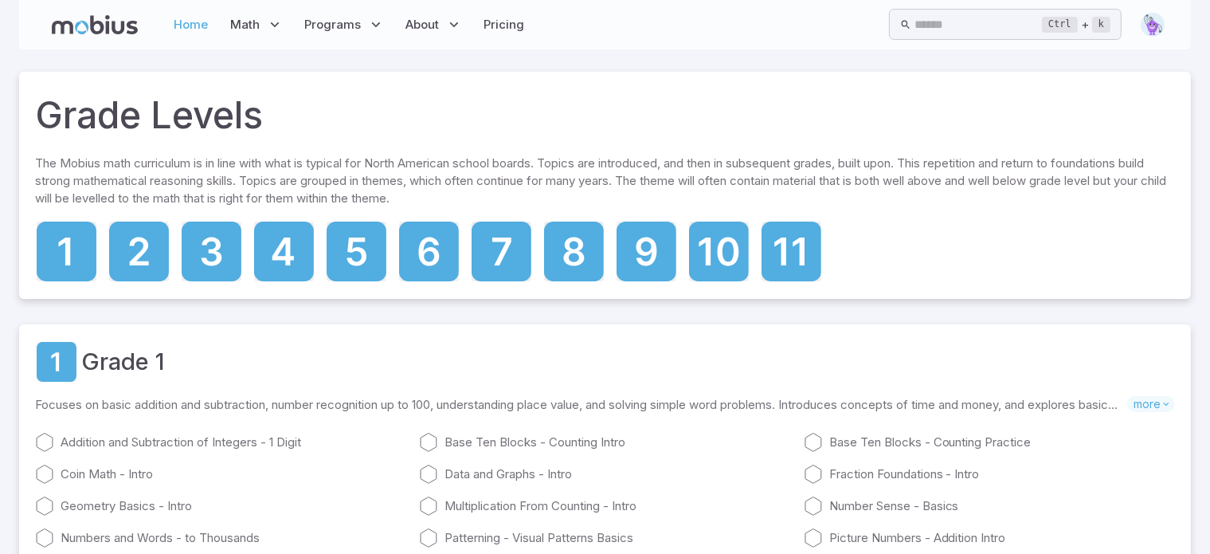
click at [184, 28] on link "Home" at bounding box center [192, 24] width 44 height 37
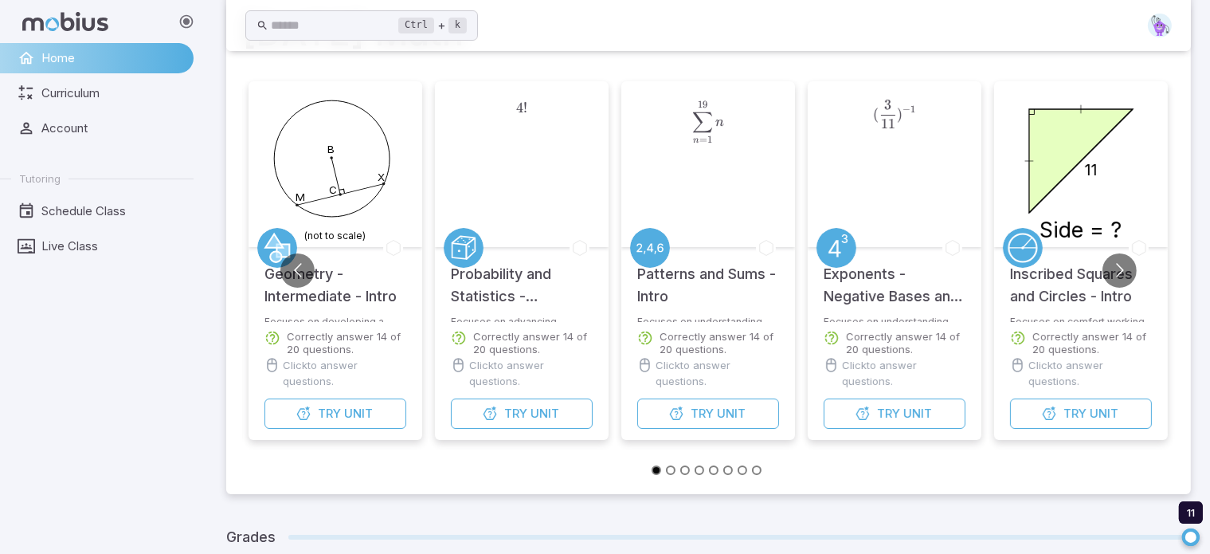
scroll to position [135, 0]
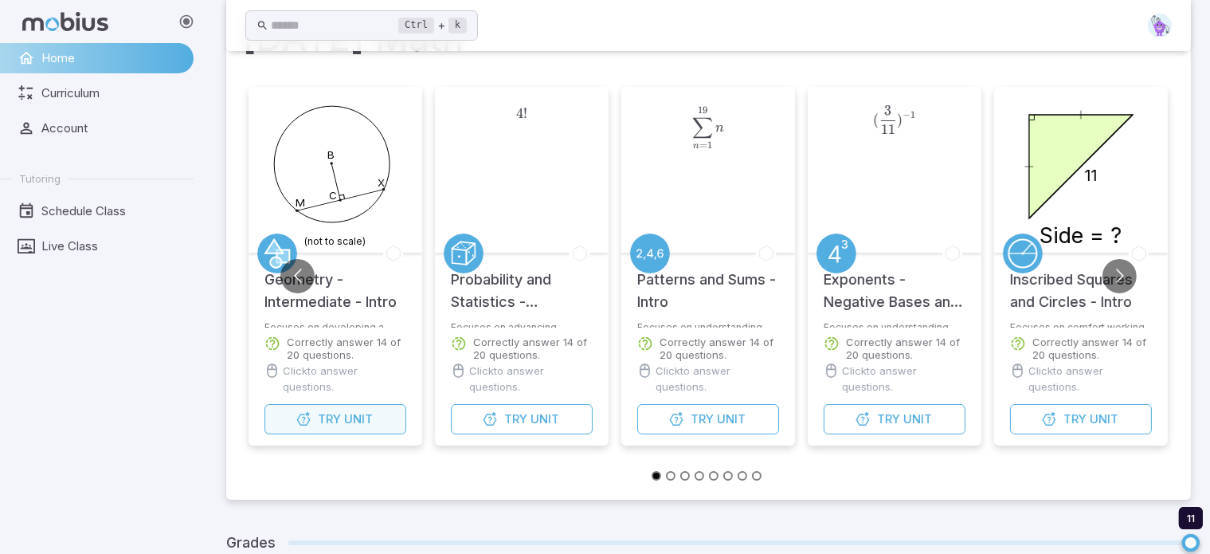
click at [351, 417] on span "Unit" at bounding box center [358, 419] width 29 height 18
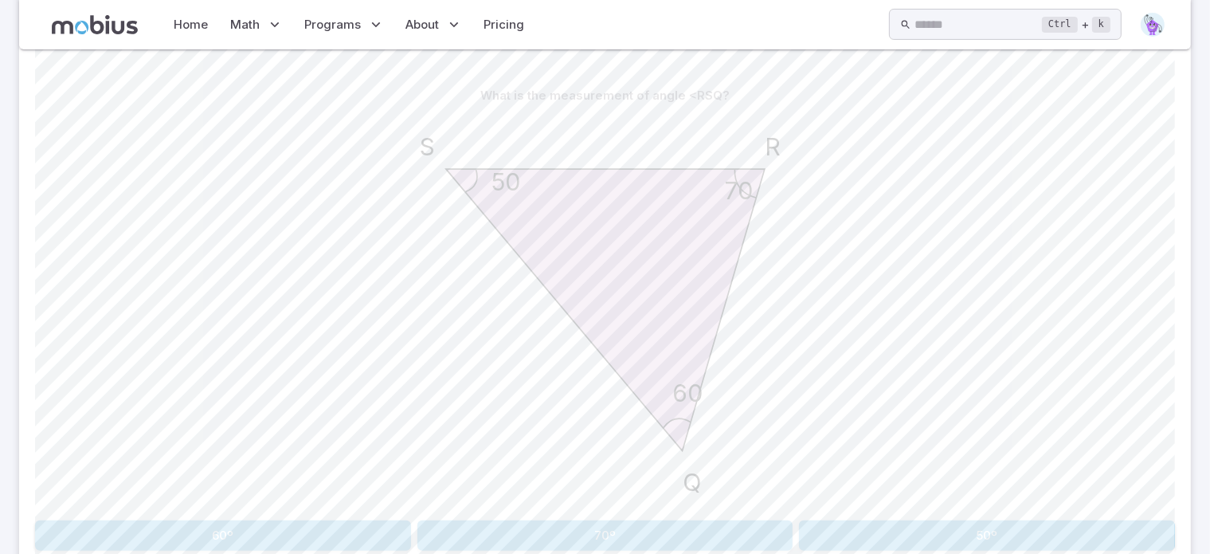
scroll to position [371, 0]
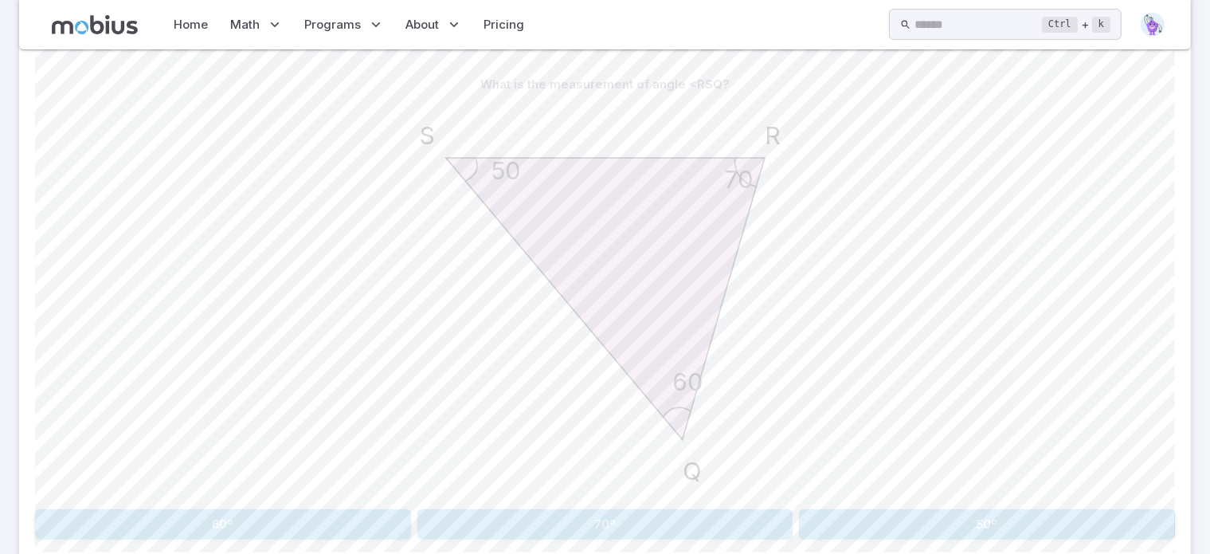
click at [823, 349] on div "50 60 70 S Q R" at bounding box center [605, 301] width 1140 height 403
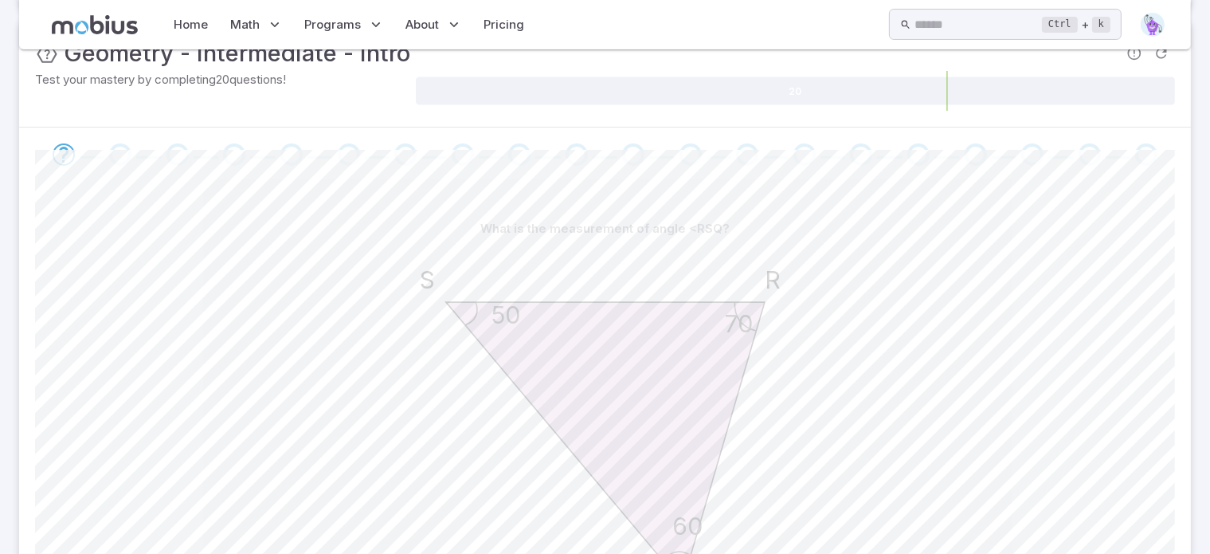
scroll to position [0, 0]
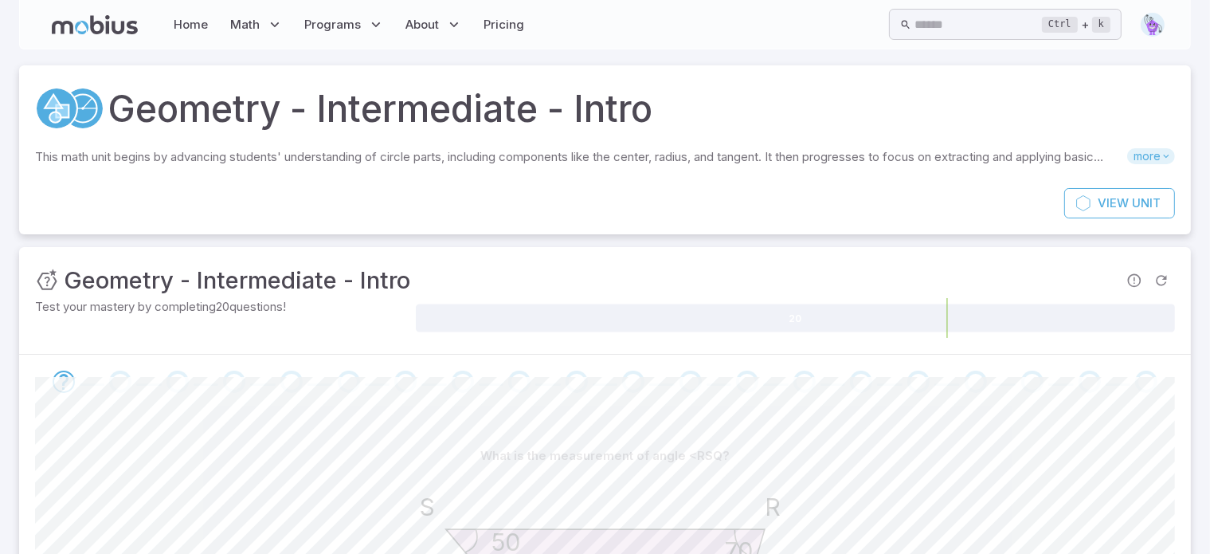
click at [1154, 155] on span "more" at bounding box center [1151, 156] width 48 height 16
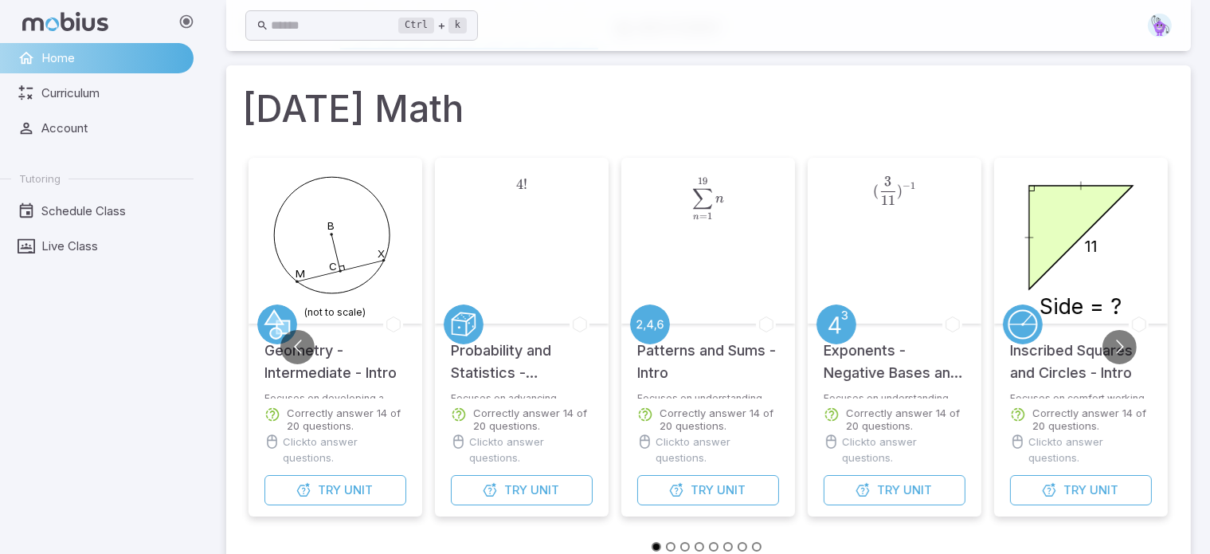
scroll to position [63, 0]
click at [300, 343] on button "Go to previous slide" at bounding box center [297, 348] width 34 height 34
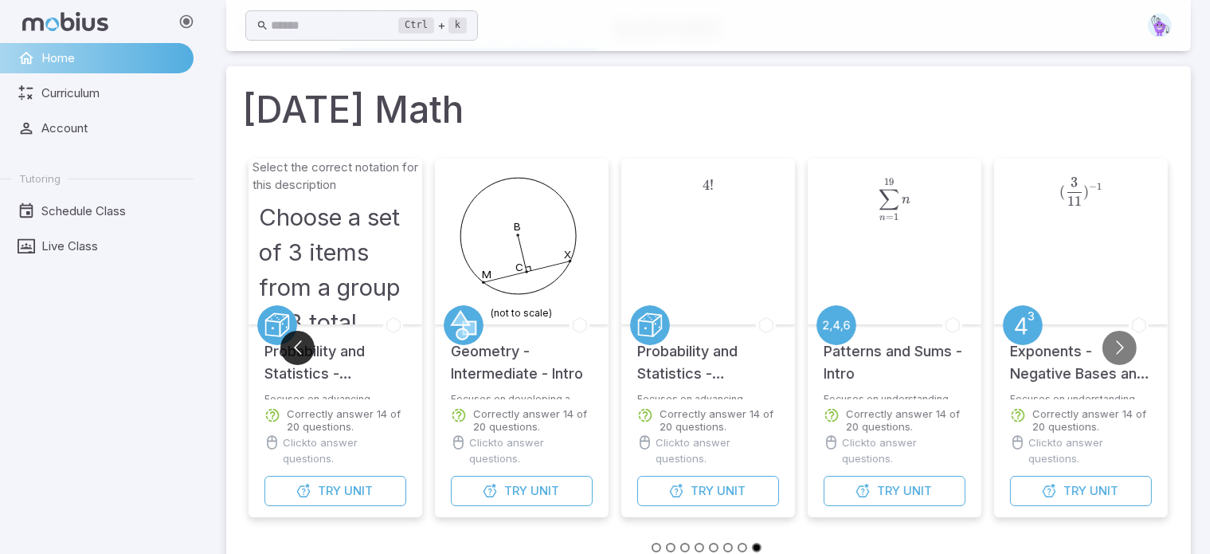
click at [300, 343] on button "Go to previous slide" at bounding box center [297, 348] width 34 height 34
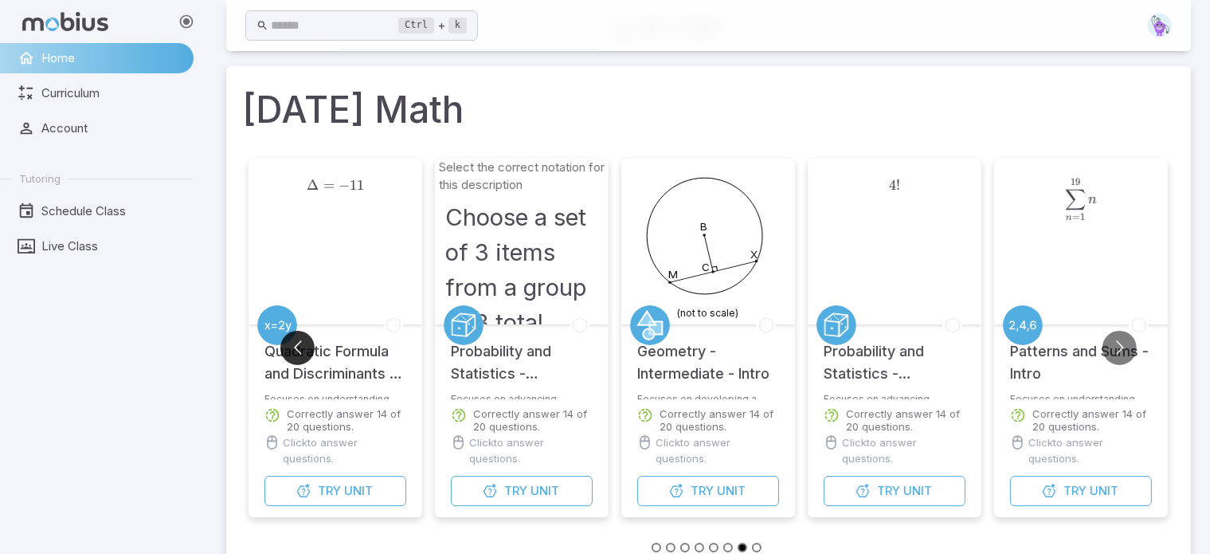
click at [300, 343] on button "Go to previous slide" at bounding box center [297, 348] width 34 height 34
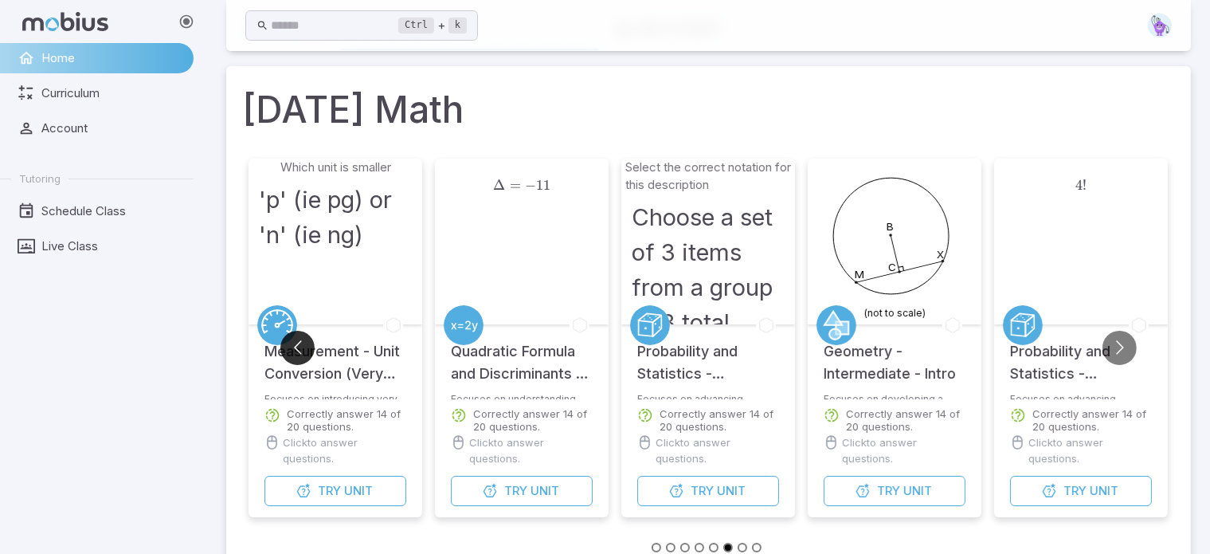
click at [300, 343] on button "Go to previous slide" at bounding box center [297, 348] width 34 height 34
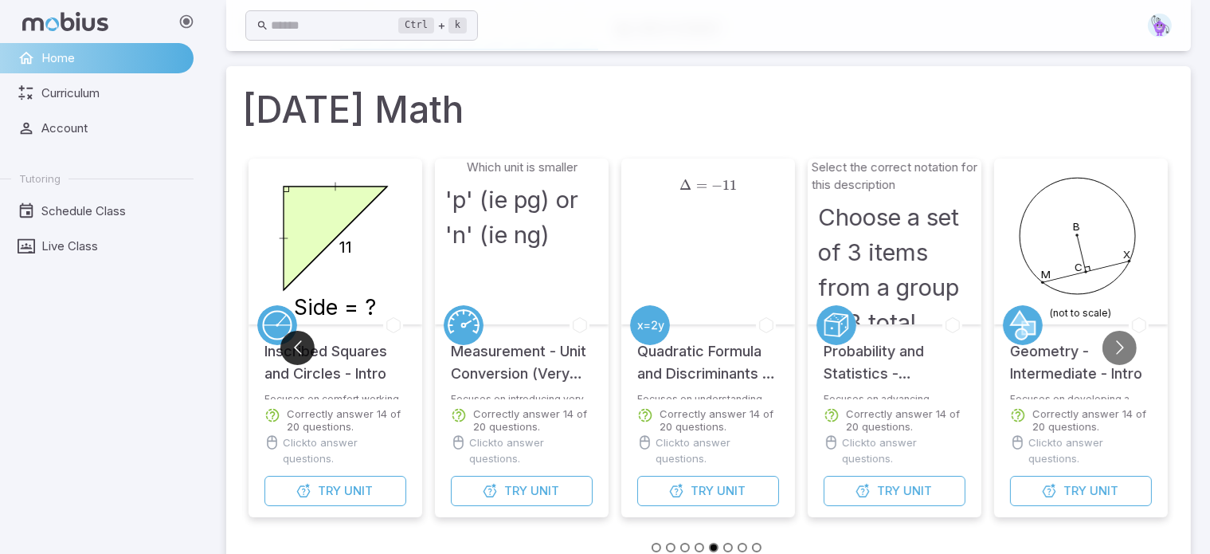
click at [300, 339] on button "Go to previous slide" at bounding box center [297, 348] width 34 height 34
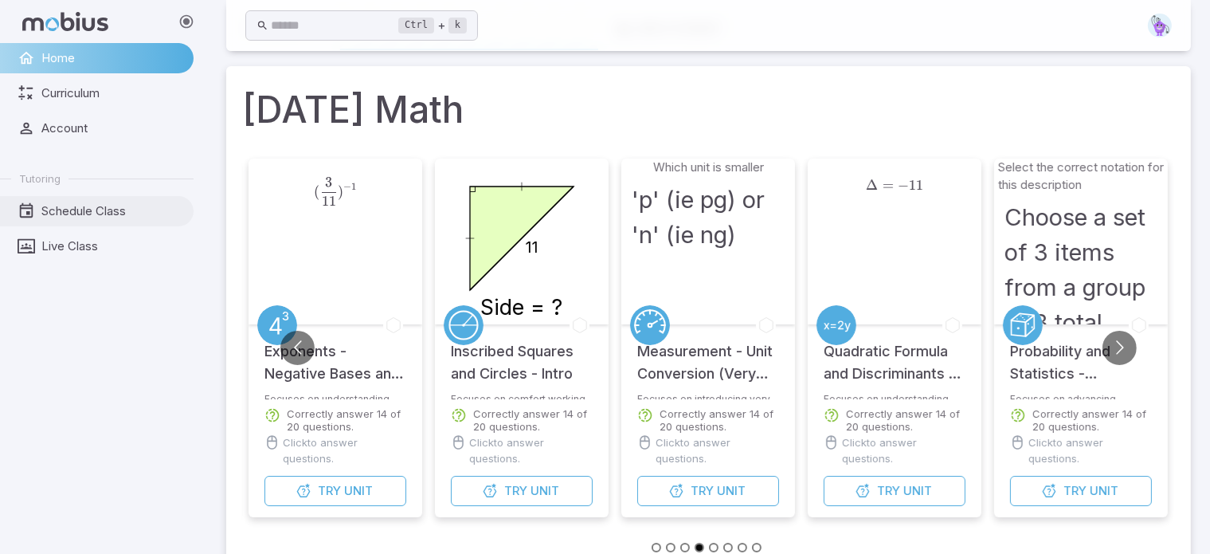
click at [154, 212] on span "Schedule Class" at bounding box center [111, 211] width 141 height 18
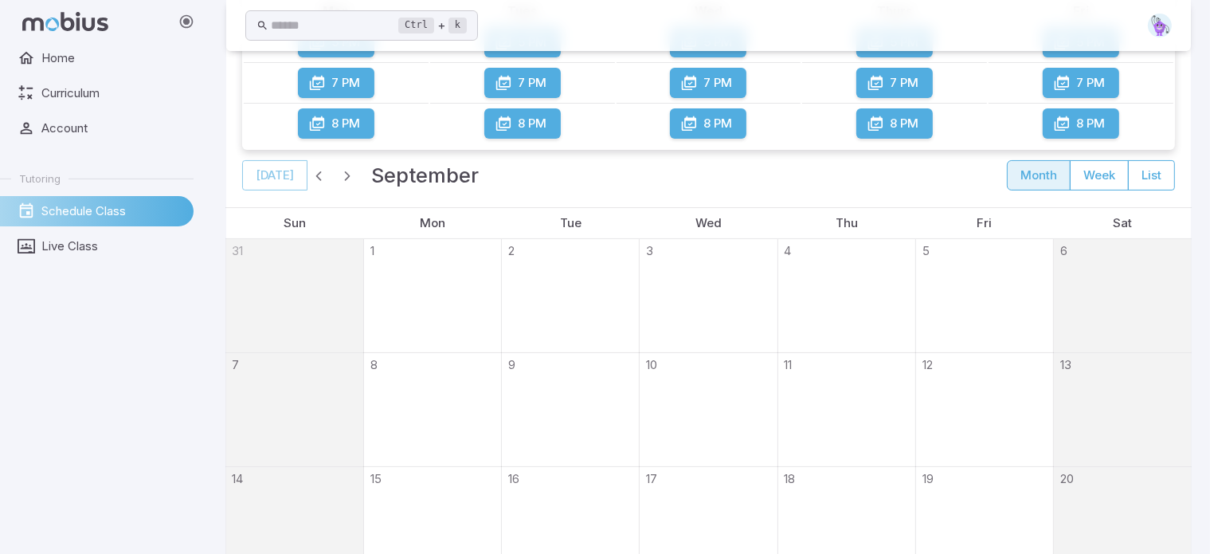
scroll to position [0, 0]
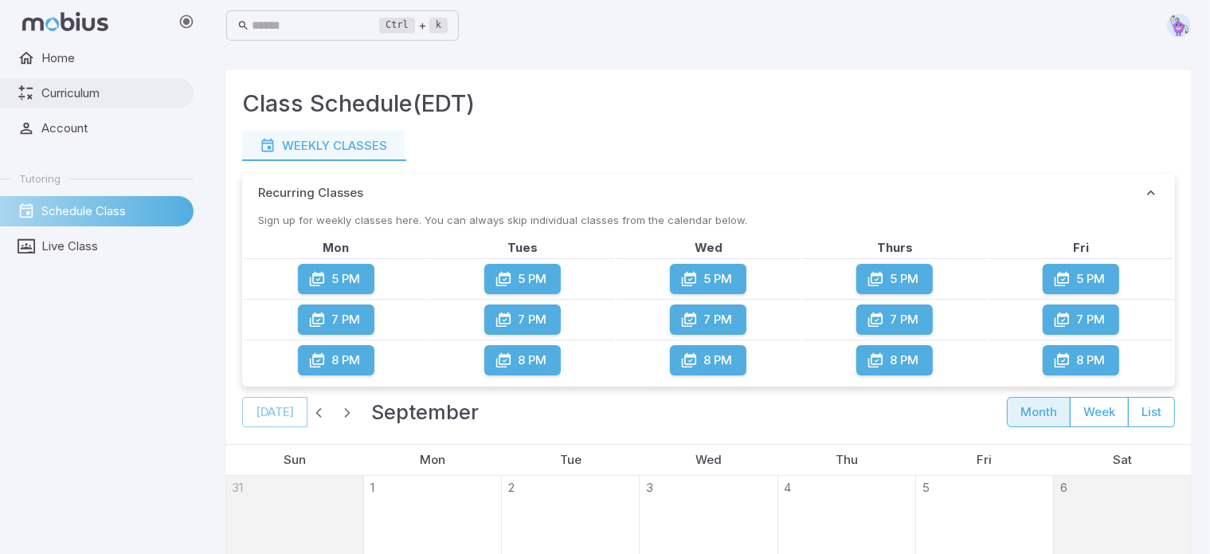
click at [80, 101] on span "Curriculum" at bounding box center [111, 93] width 141 height 18
click at [617, 116] on div "Class Schedule (EDT)" at bounding box center [708, 108] width 933 height 45
click at [136, 96] on span "Curriculum" at bounding box center [111, 93] width 141 height 18
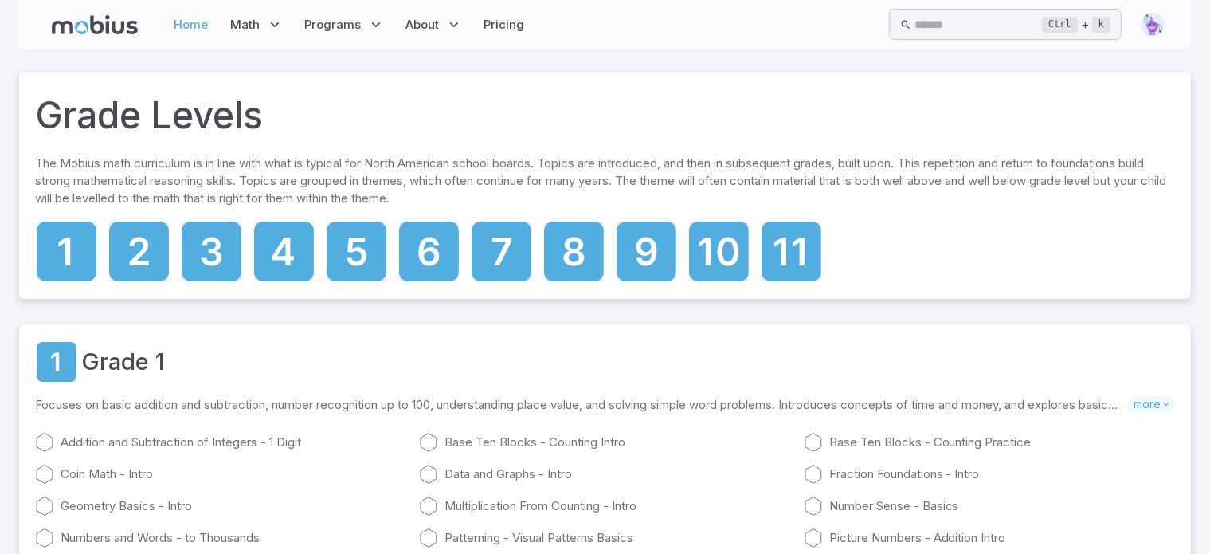
click at [211, 37] on link "Home" at bounding box center [192, 24] width 44 height 37
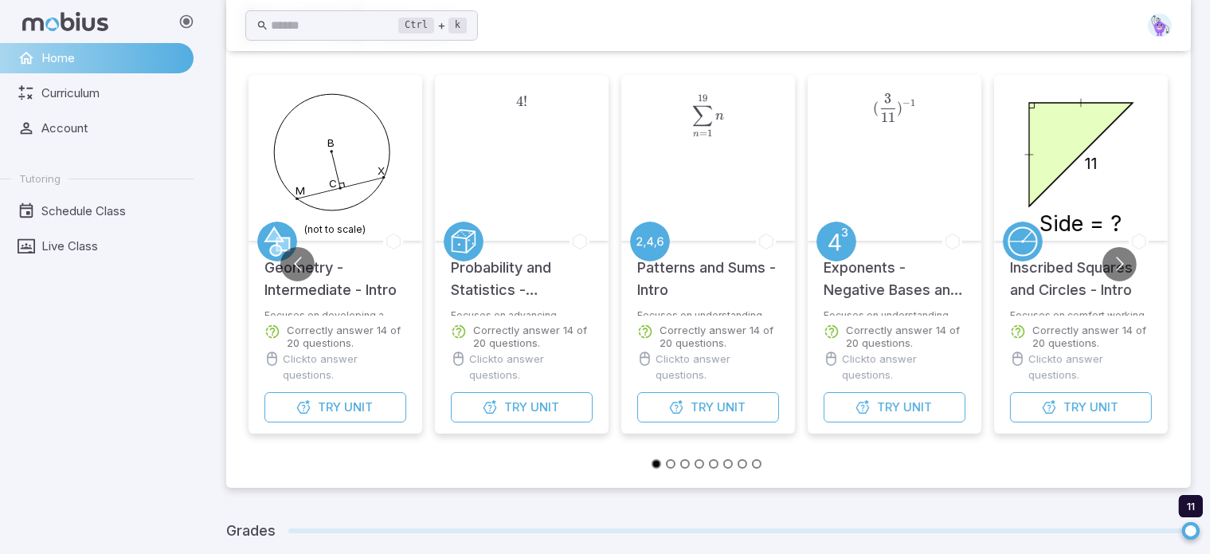
scroll to position [244, 0]
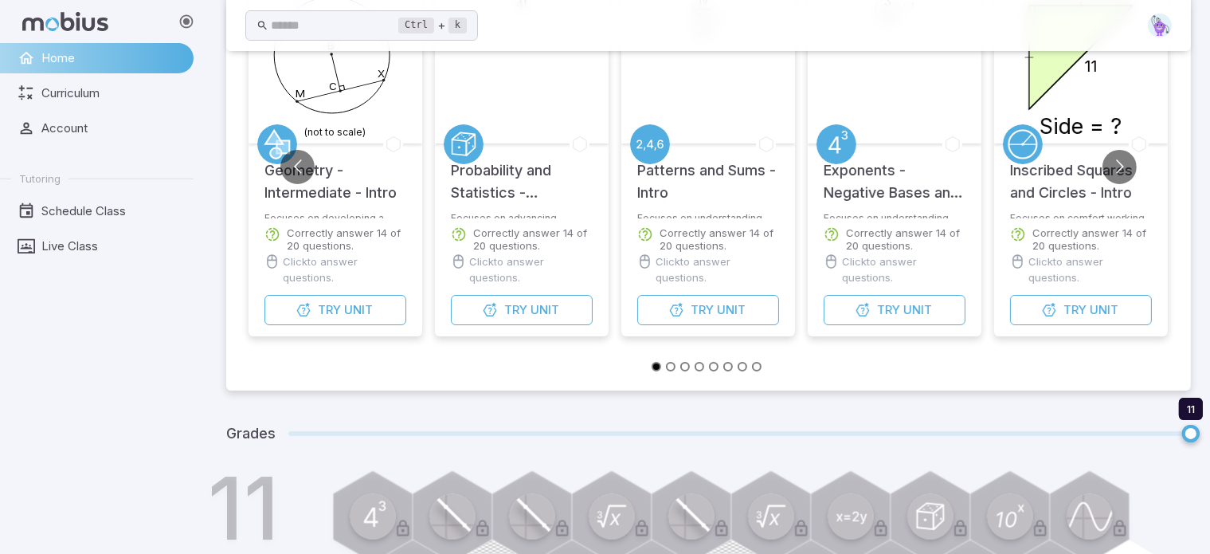
click at [330, 95] on icon "B M C X (not to scale)" at bounding box center [335, 57] width 159 height 159
click at [386, 253] on p "Click to answer questions." at bounding box center [344, 269] width 123 height 32
click at [330, 222] on div "Correctly answer 14 of 20 questions." at bounding box center [335, 236] width 142 height 32
click at [334, 311] on span "Try" at bounding box center [329, 310] width 23 height 18
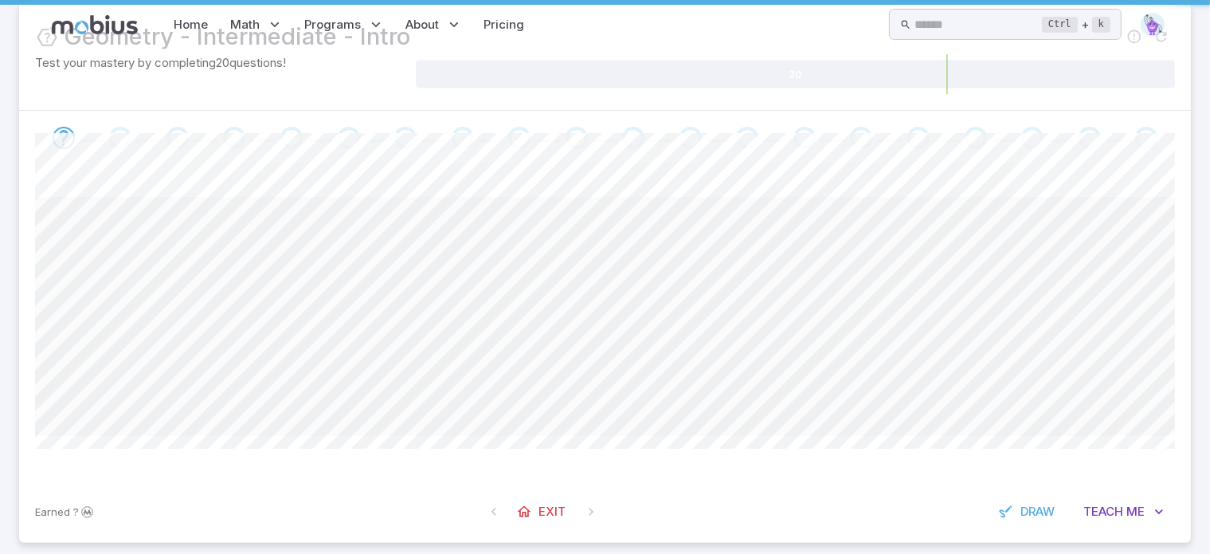
scroll to position [0, 0]
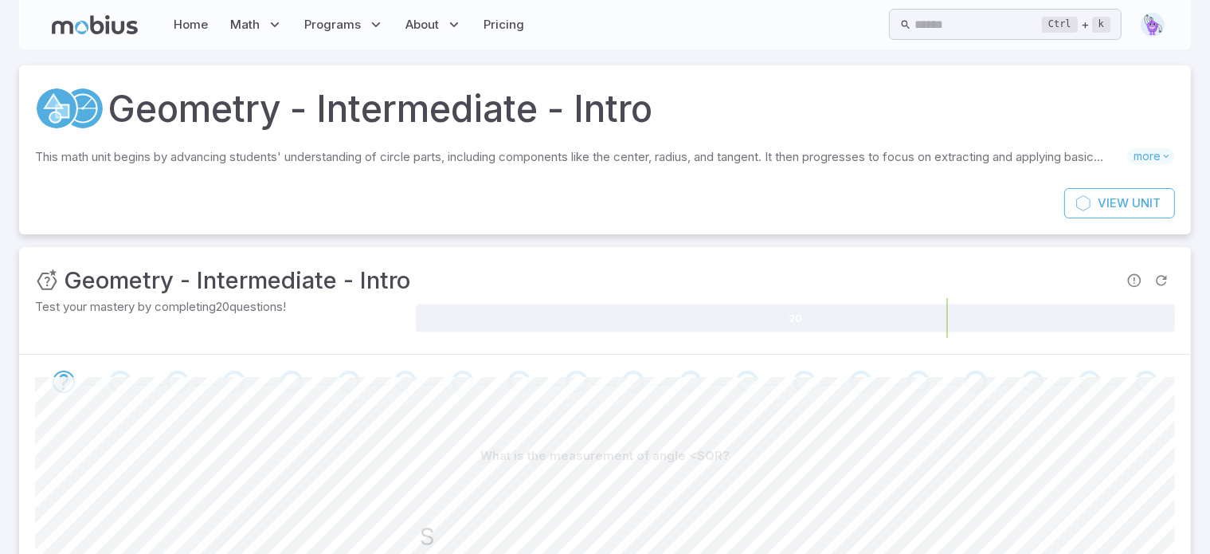
click at [1153, 24] on img at bounding box center [1153, 25] width 24 height 24
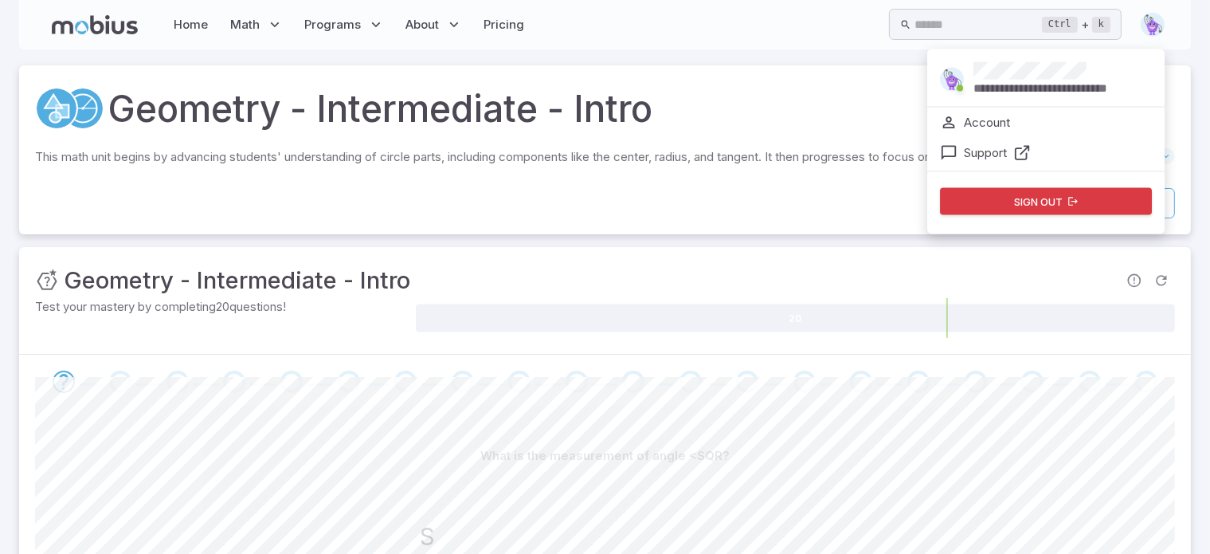
click at [1007, 145] on p "Support" at bounding box center [985, 153] width 43 height 18
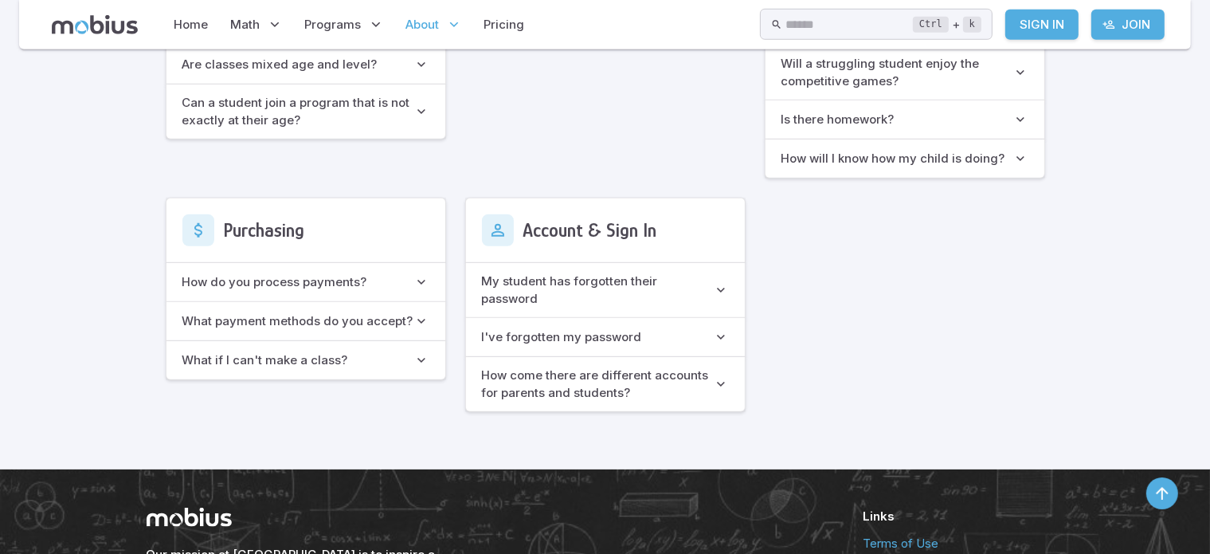
scroll to position [1252, 0]
click at [182, 34] on link "Home" at bounding box center [192, 24] width 44 height 37
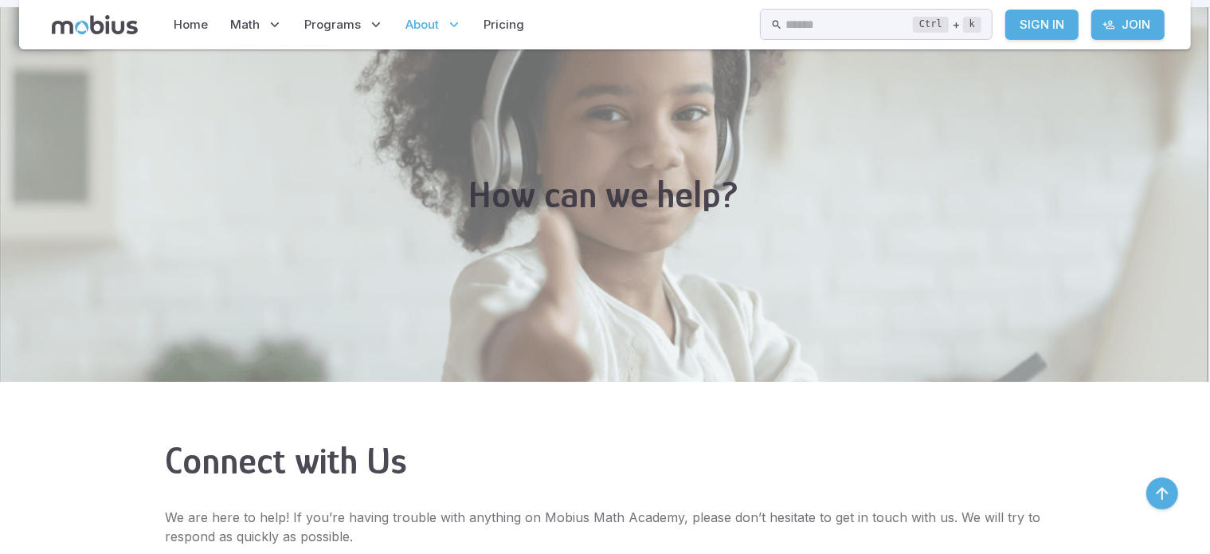
scroll to position [1252, 0]
